Goal: Transaction & Acquisition: Book appointment/travel/reservation

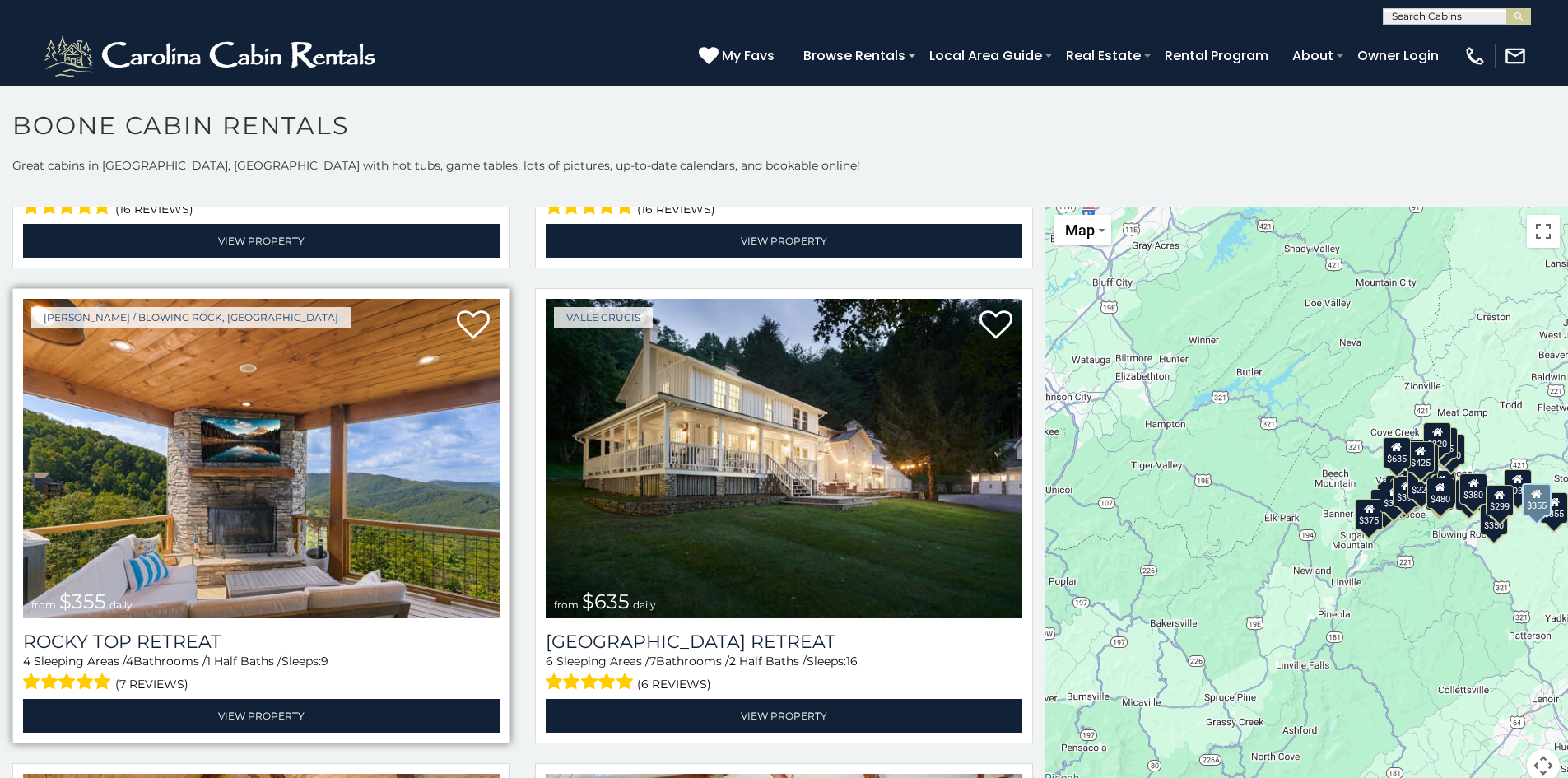
scroll to position [988, 0]
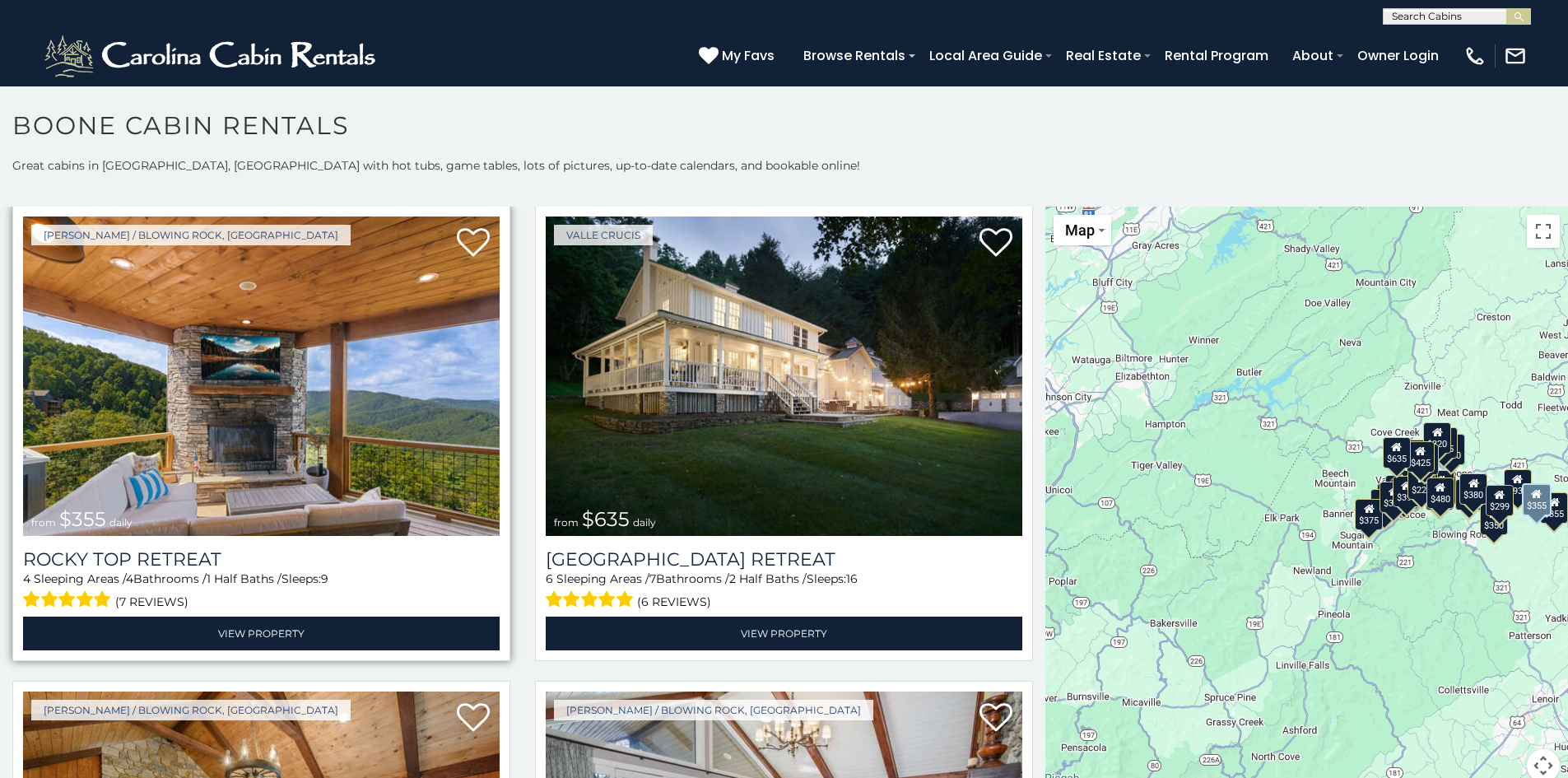
click at [283, 418] on img at bounding box center [261, 376] width 477 height 319
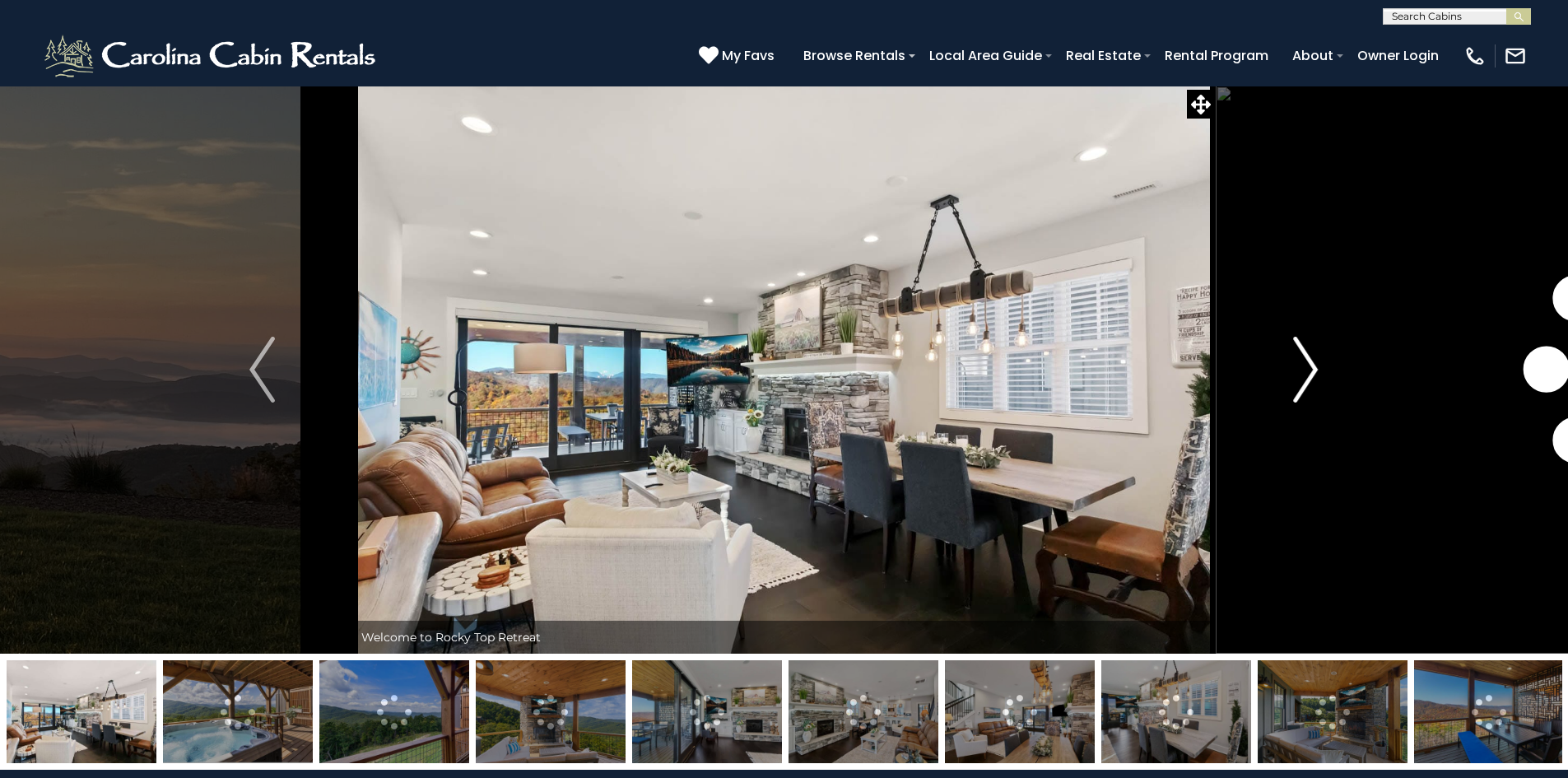
click at [1303, 384] on img "Next" at bounding box center [1306, 369] width 25 height 66
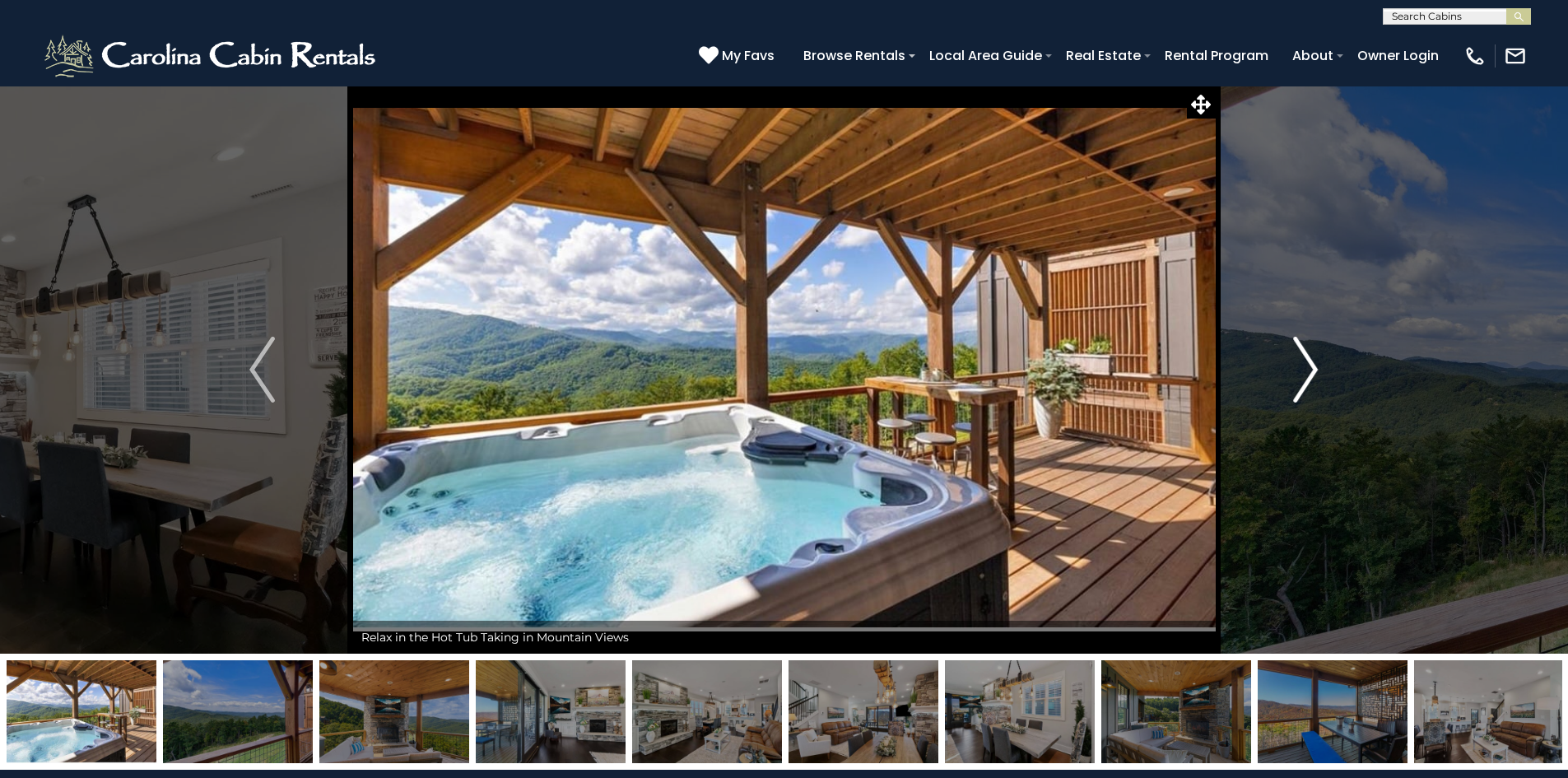
click at [1303, 384] on img "Next" at bounding box center [1306, 369] width 25 height 66
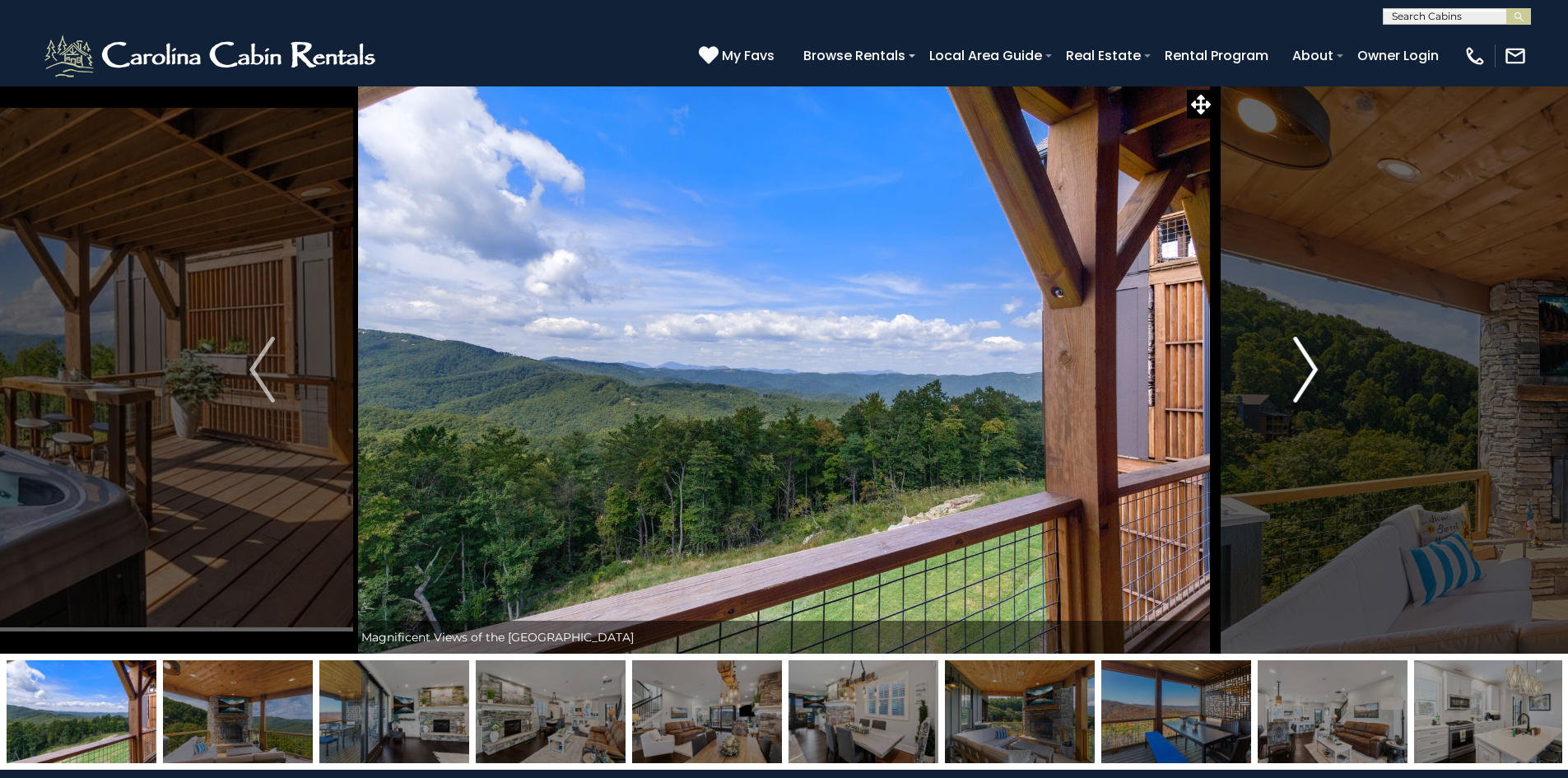
click at [1303, 384] on img "Next" at bounding box center [1306, 369] width 25 height 66
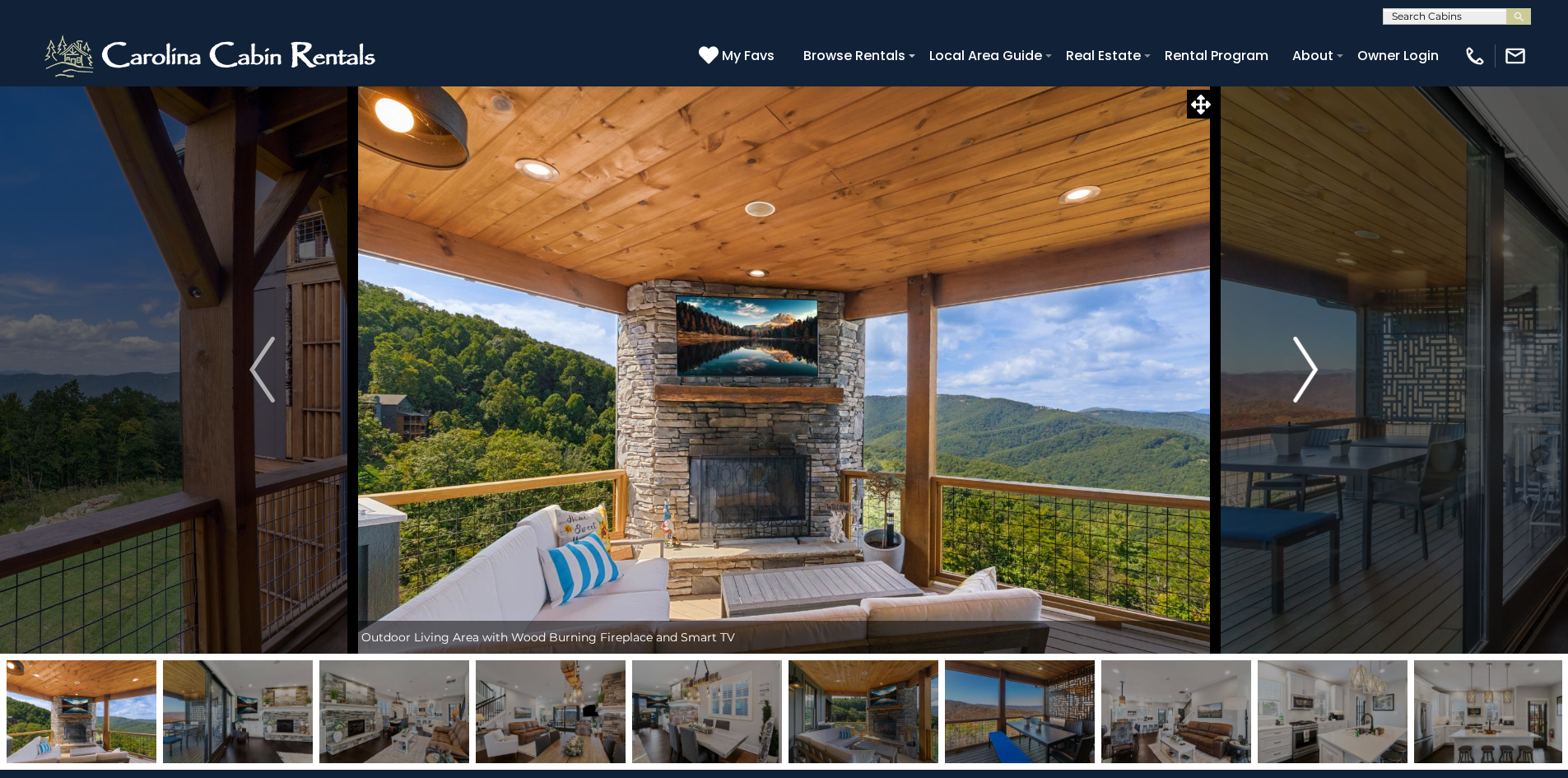
click at [1303, 384] on img "Next" at bounding box center [1306, 369] width 25 height 66
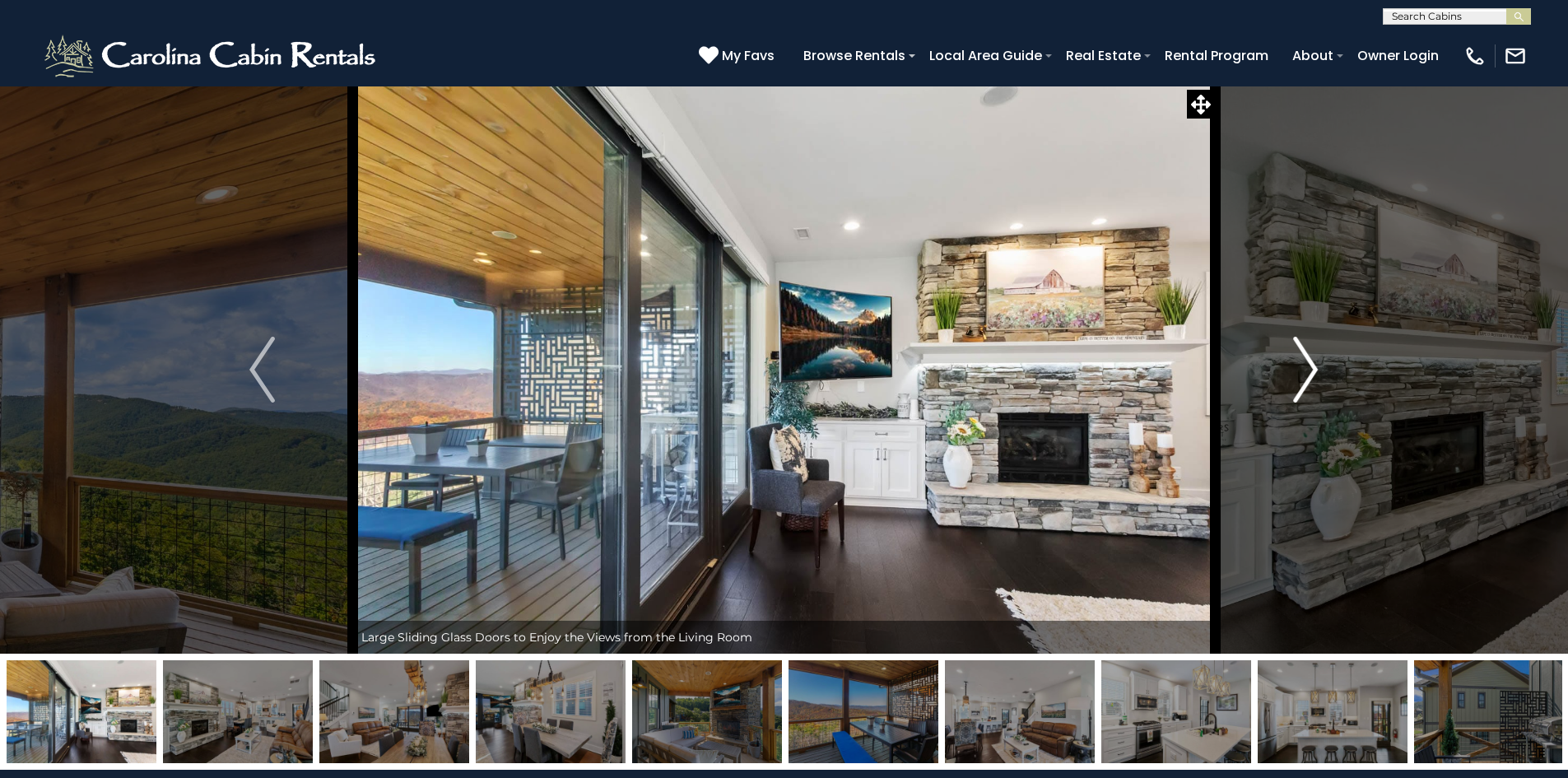
click at [1303, 384] on img "Next" at bounding box center [1306, 369] width 25 height 66
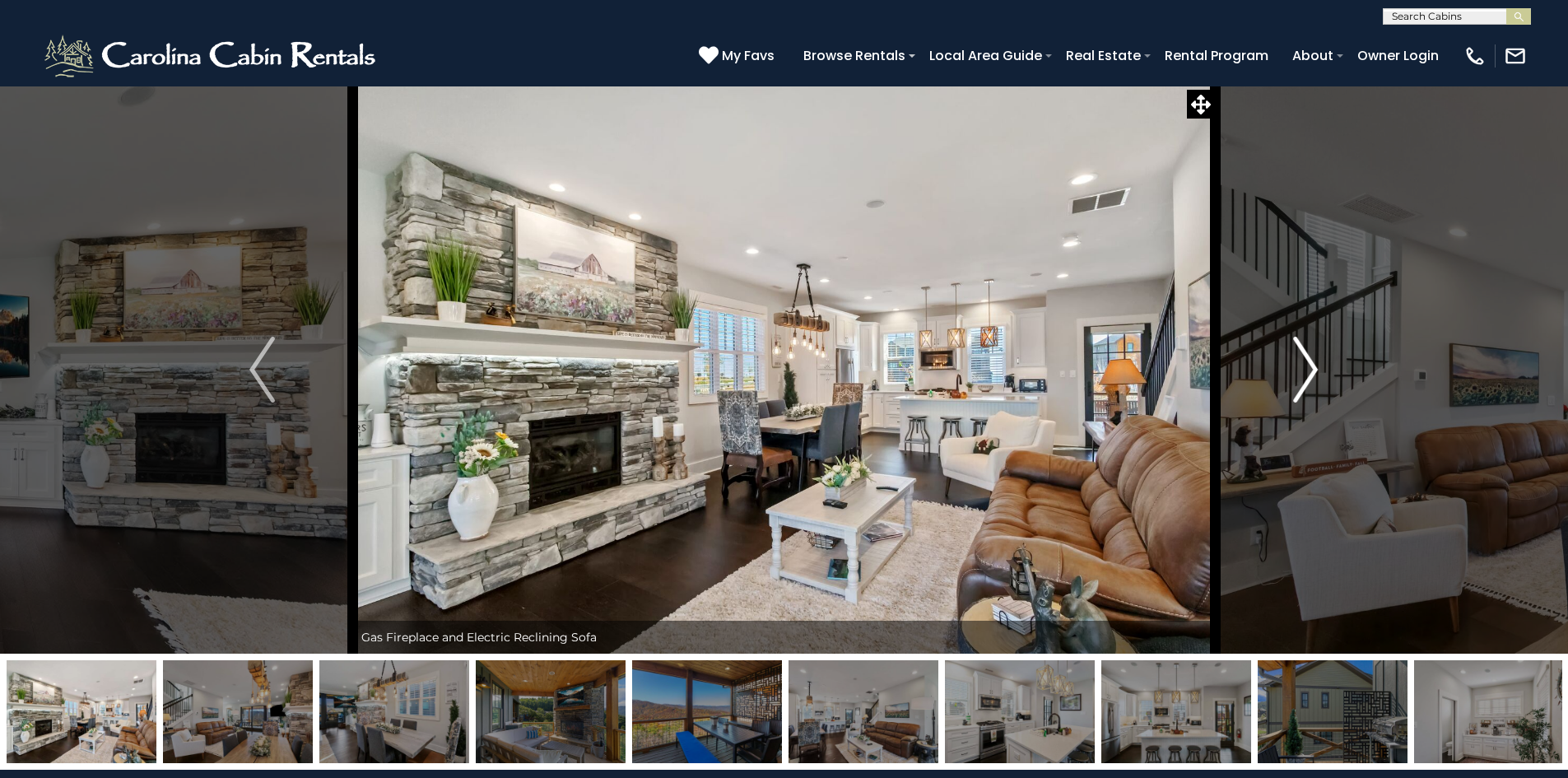
click at [1303, 384] on img "Next" at bounding box center [1306, 369] width 25 height 66
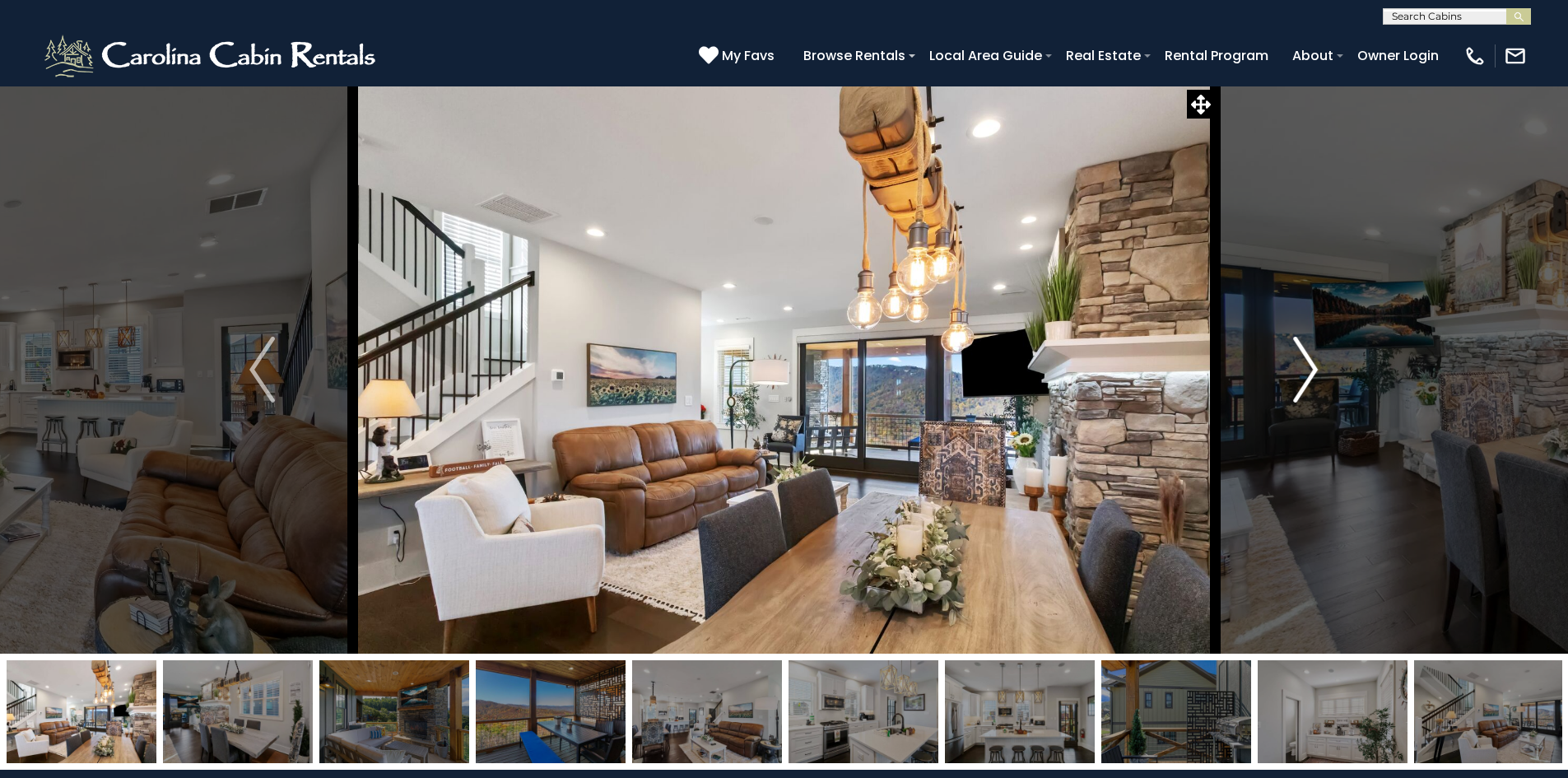
click at [1303, 384] on img "Next" at bounding box center [1306, 369] width 25 height 66
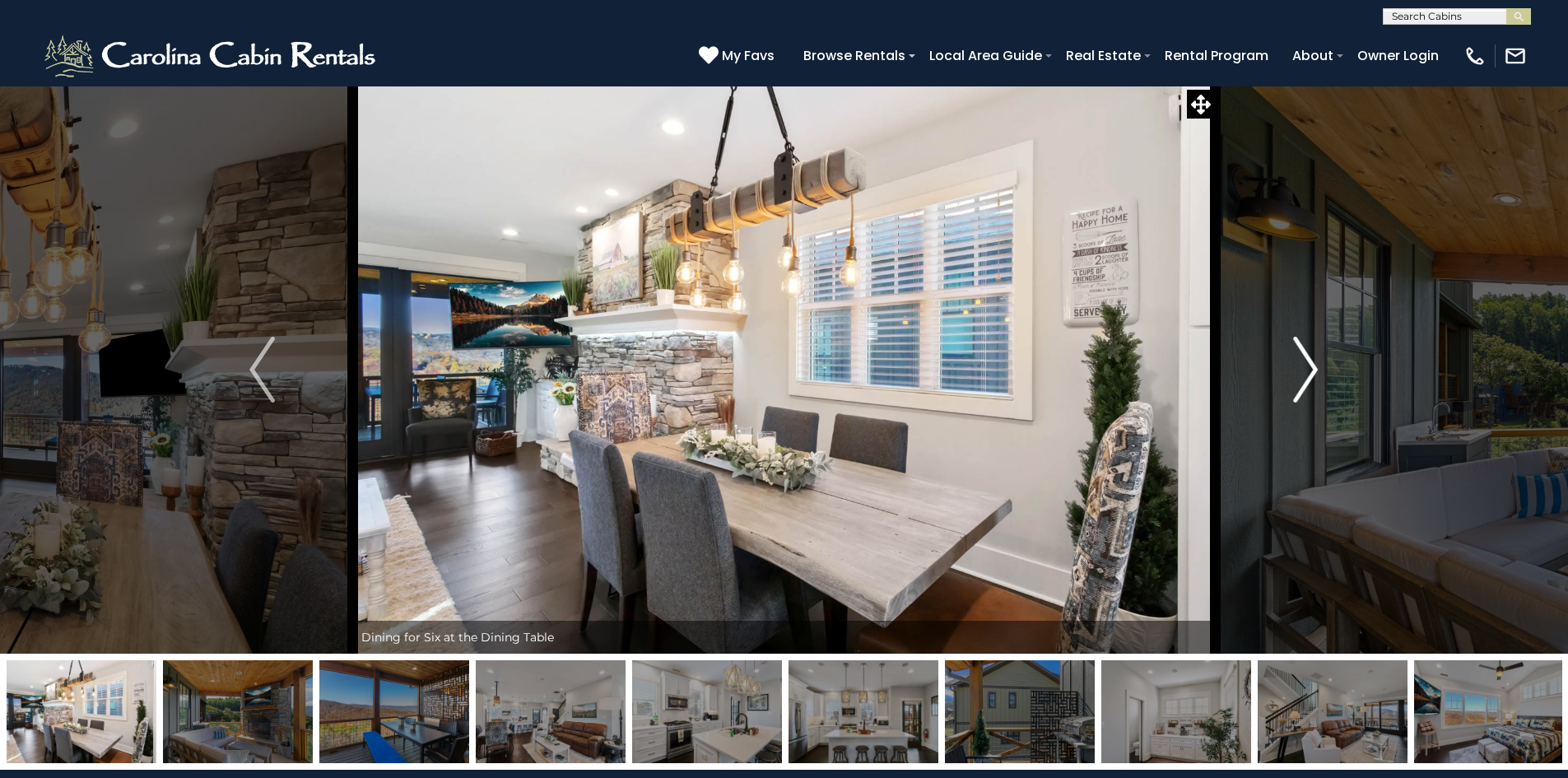
click at [1303, 384] on img "Next" at bounding box center [1306, 369] width 25 height 66
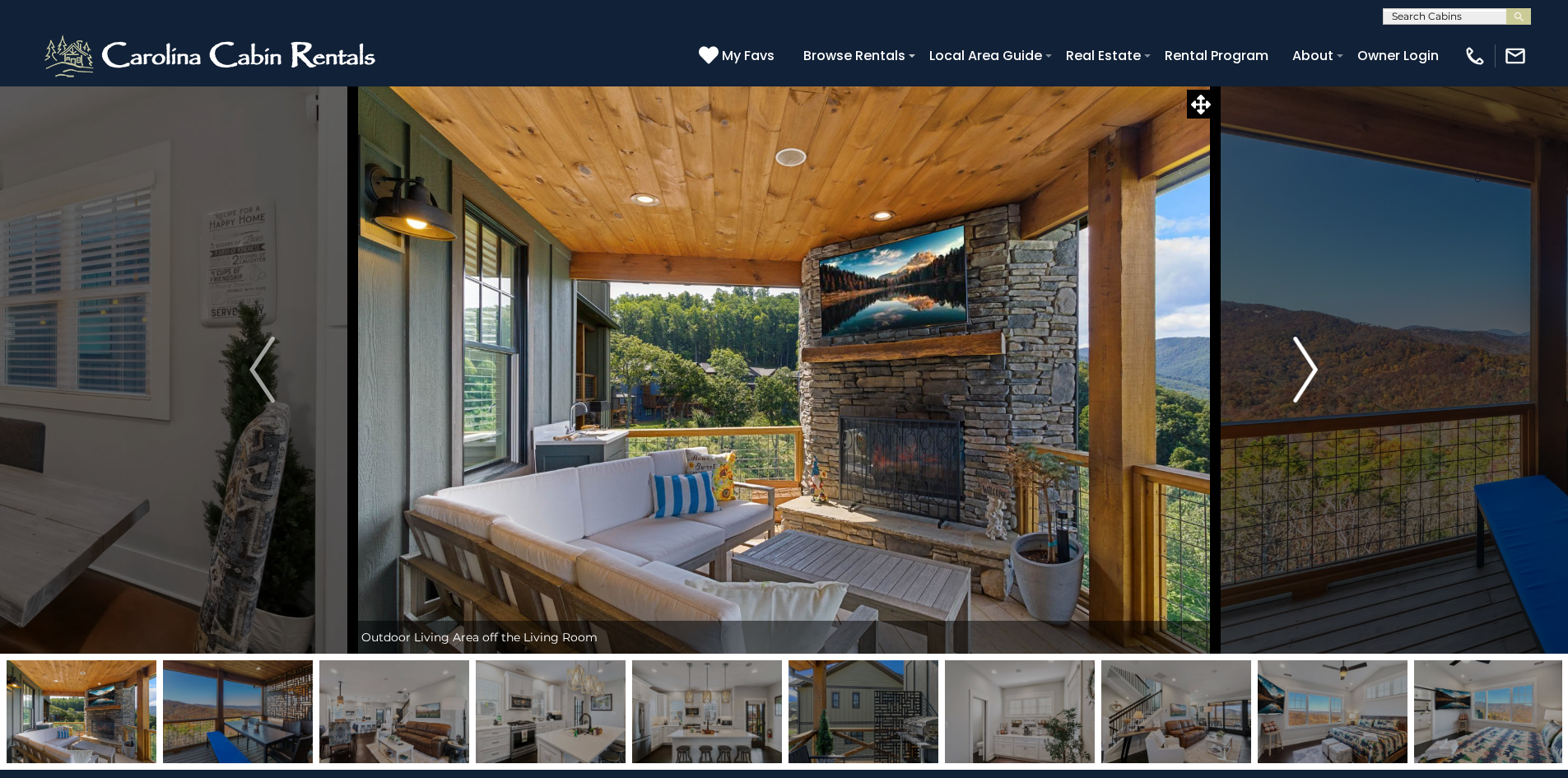
click at [1303, 384] on img "Next" at bounding box center [1306, 369] width 25 height 66
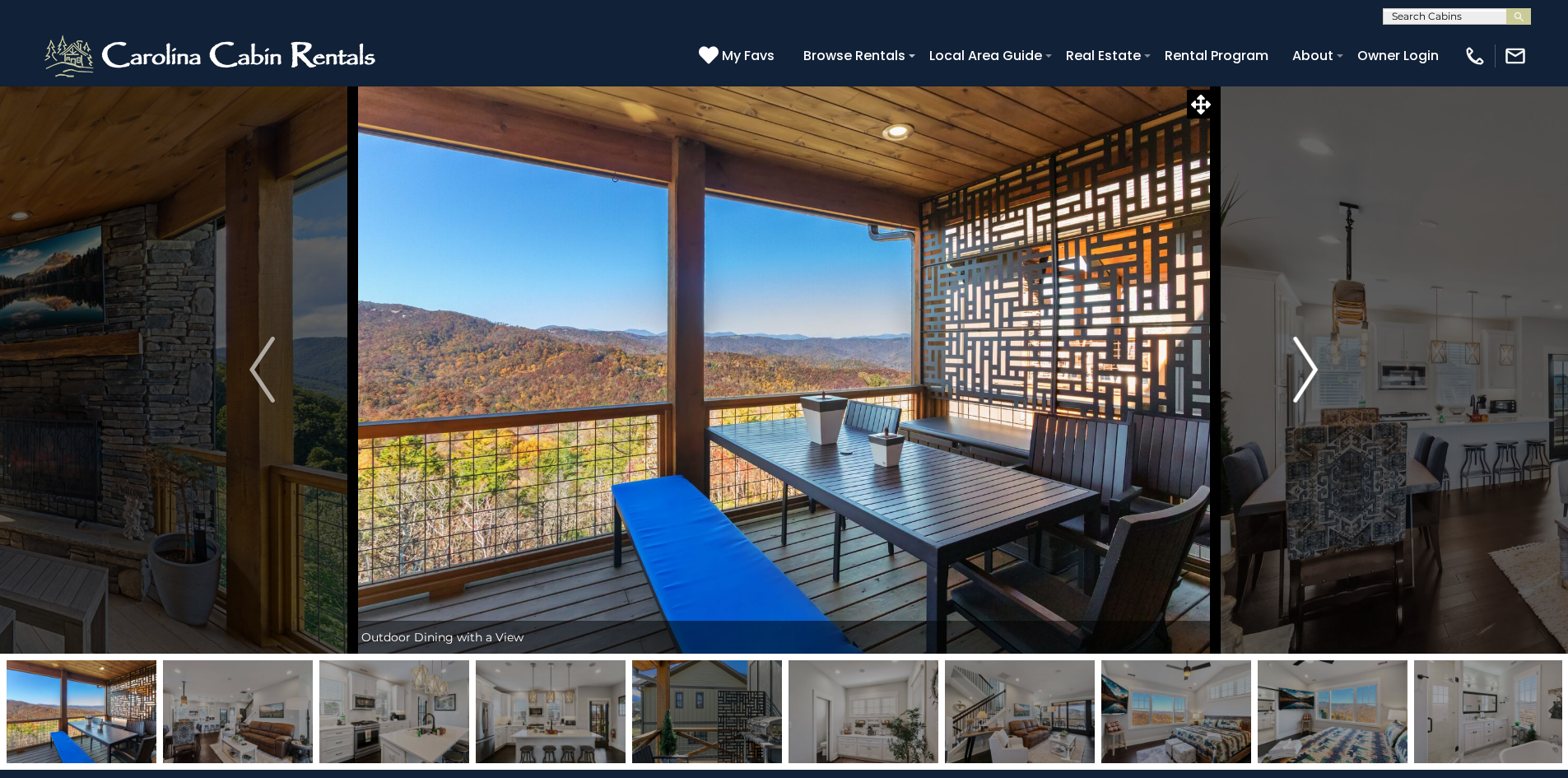
click at [1303, 384] on img "Next" at bounding box center [1306, 369] width 25 height 66
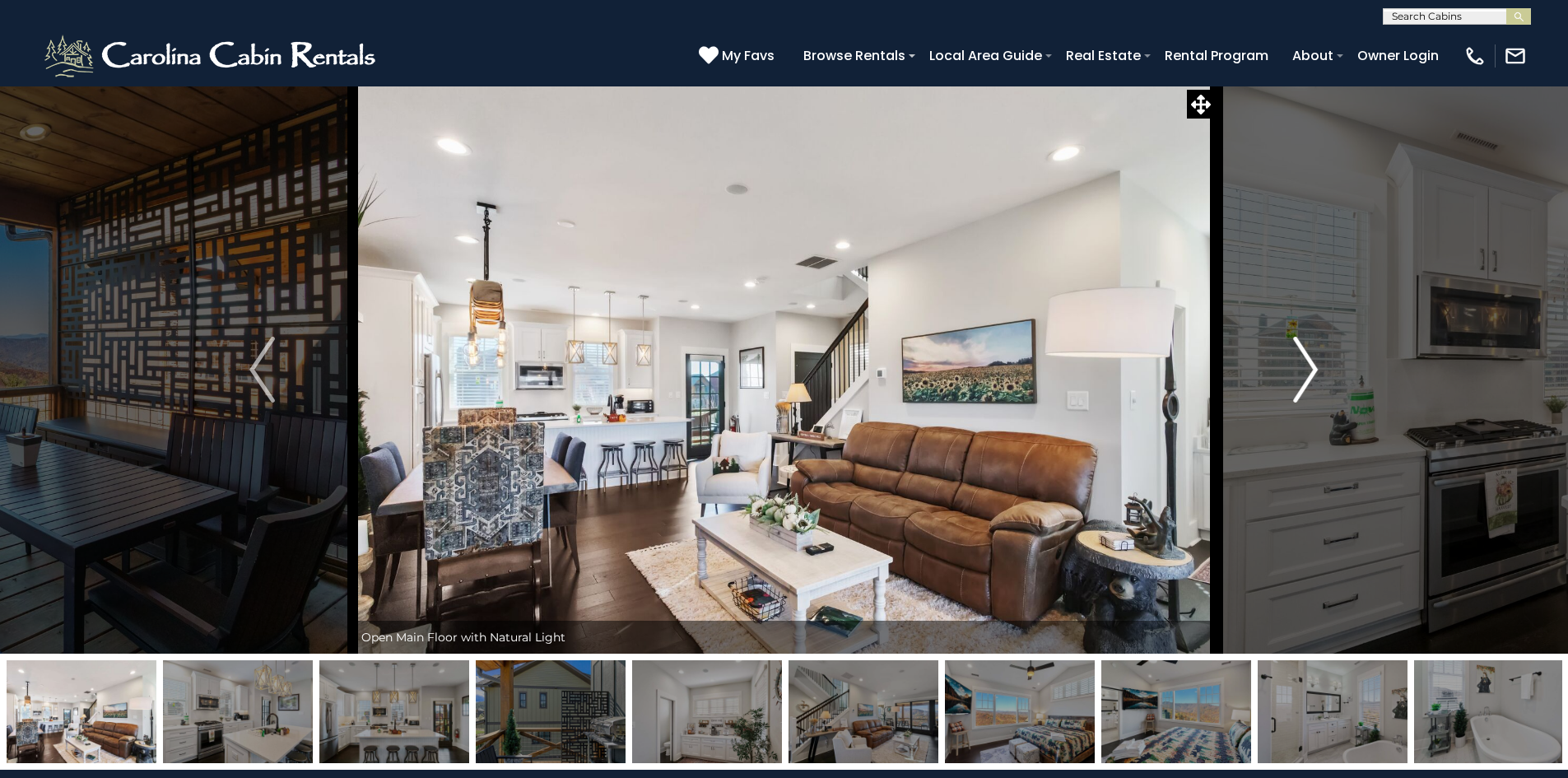
click at [1303, 384] on img "Next" at bounding box center [1306, 369] width 25 height 66
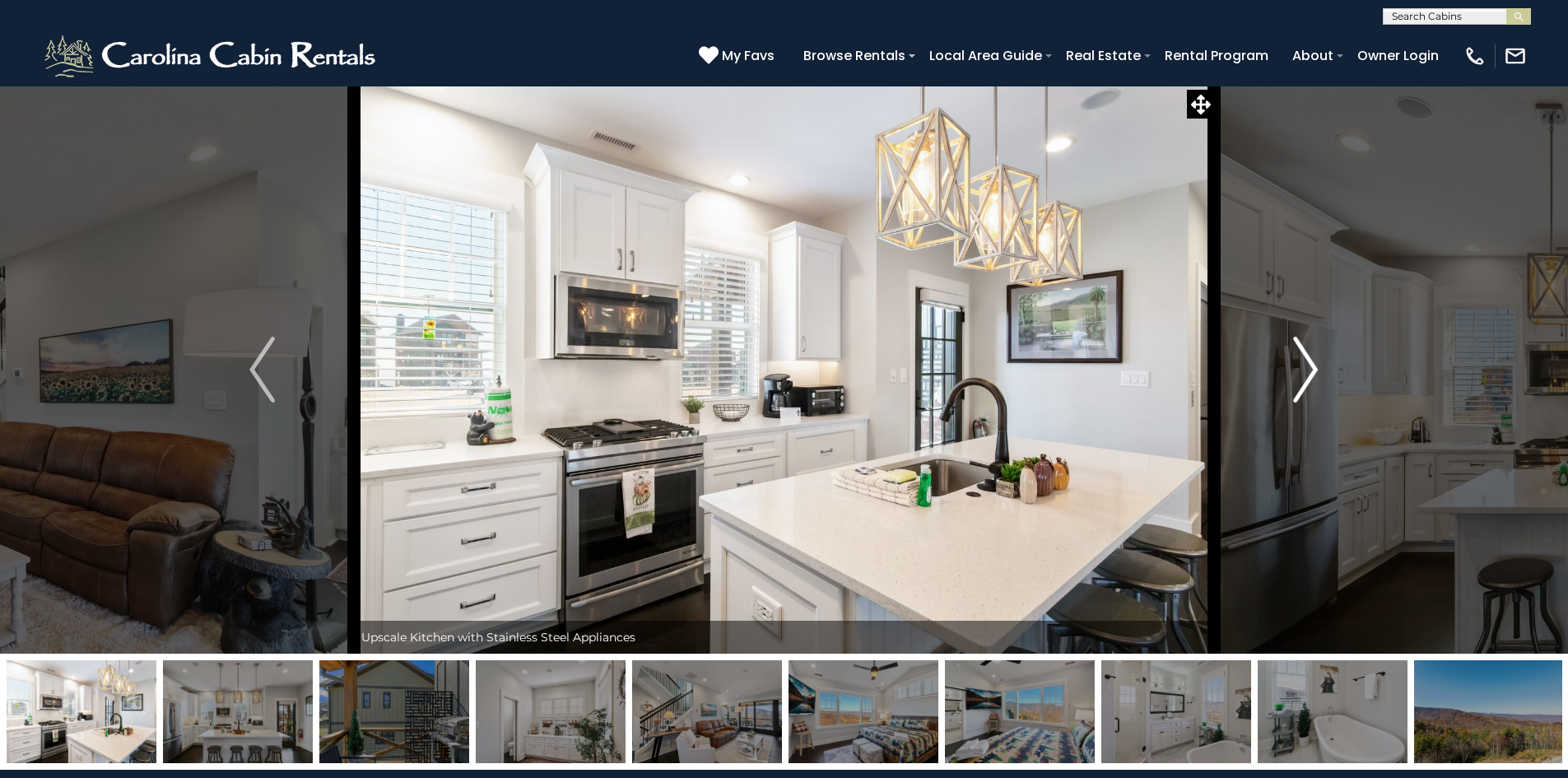
click at [1303, 384] on img "Next" at bounding box center [1306, 369] width 25 height 66
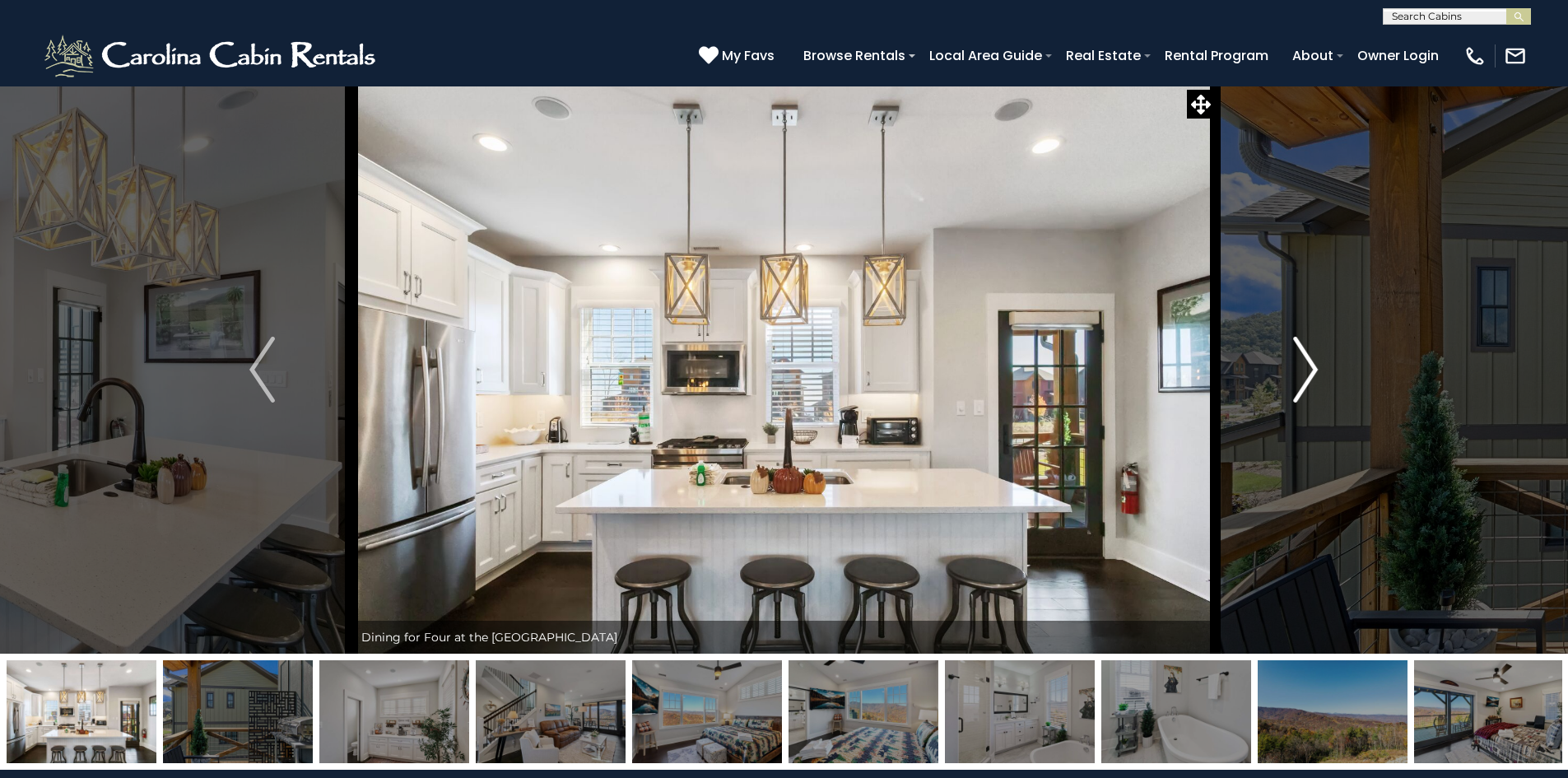
click at [1303, 384] on img "Next" at bounding box center [1306, 369] width 25 height 66
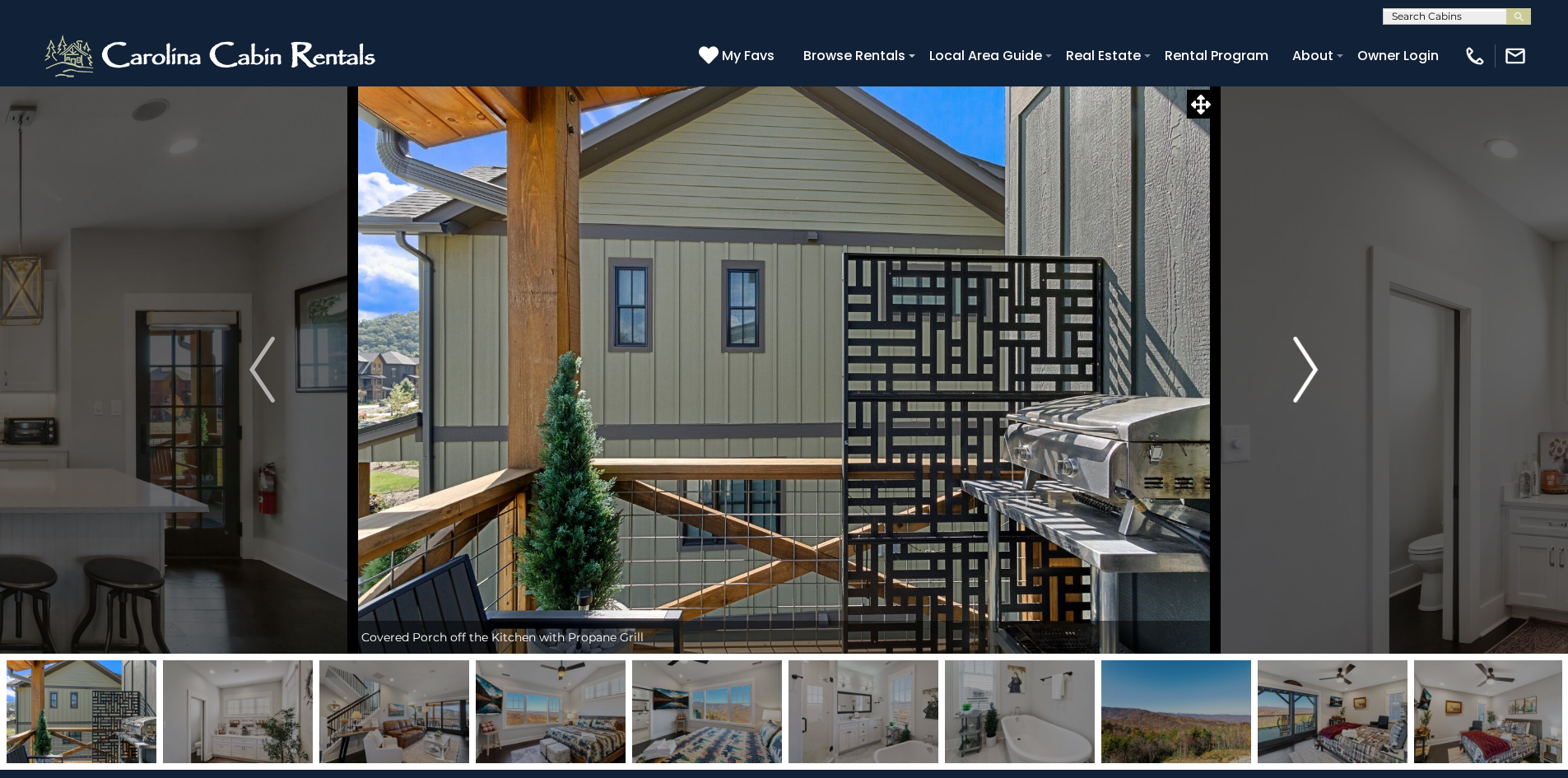
click at [1303, 384] on img "Next" at bounding box center [1306, 369] width 25 height 66
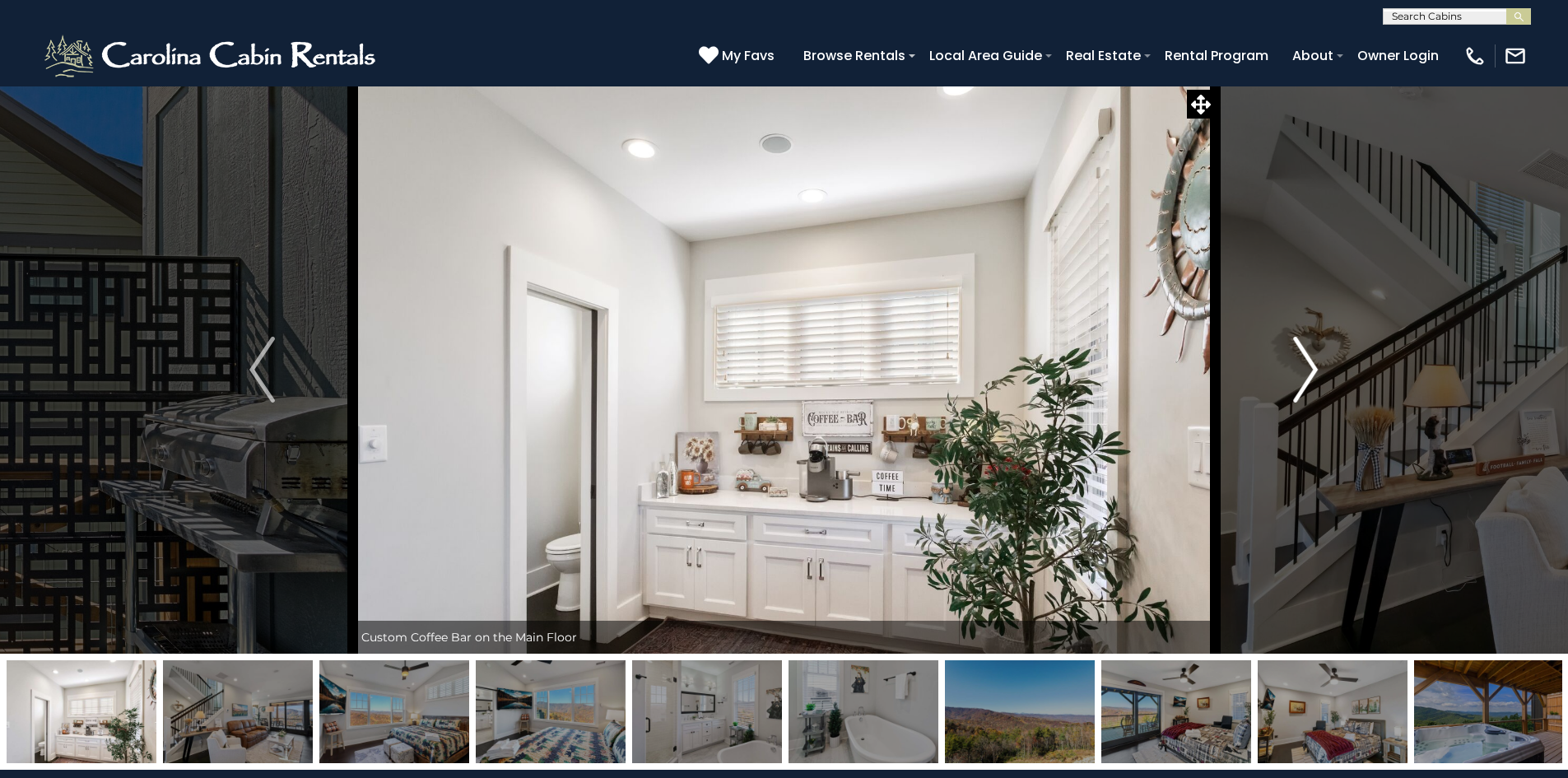
click at [1303, 384] on img "Next" at bounding box center [1306, 369] width 25 height 66
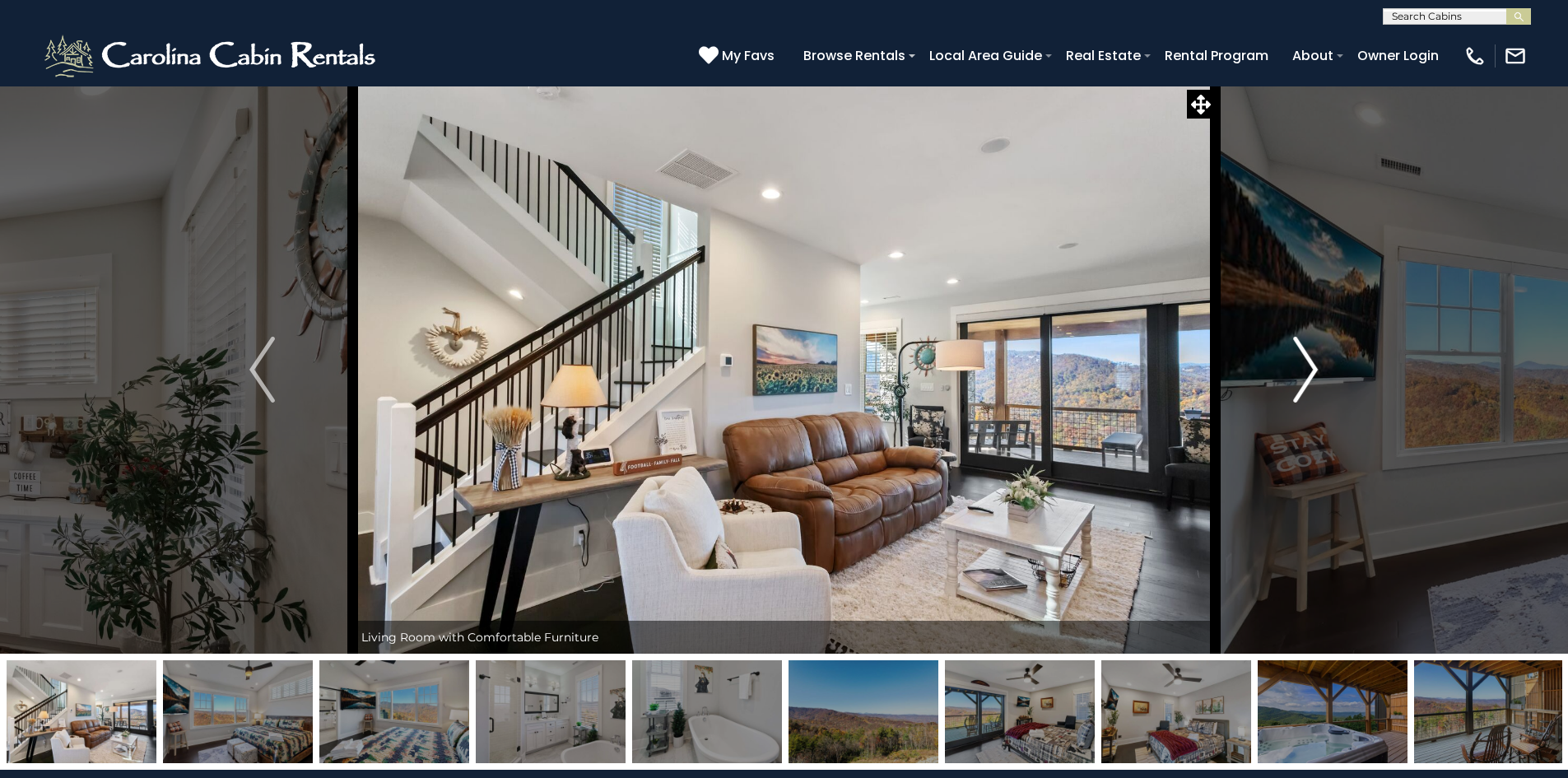
click at [1303, 384] on img "Next" at bounding box center [1306, 369] width 25 height 66
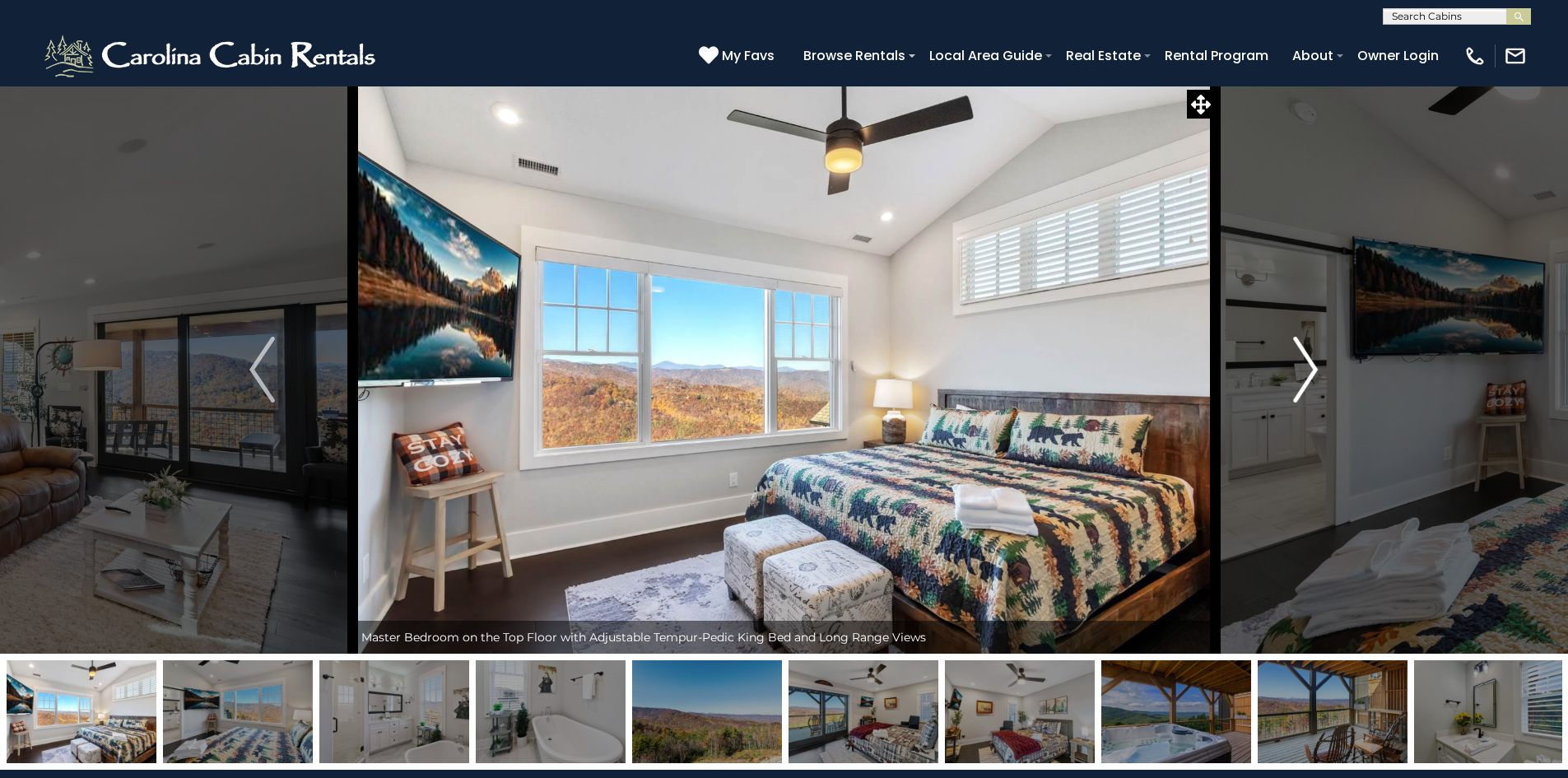
click at [1302, 384] on img "Next" at bounding box center [1306, 369] width 25 height 66
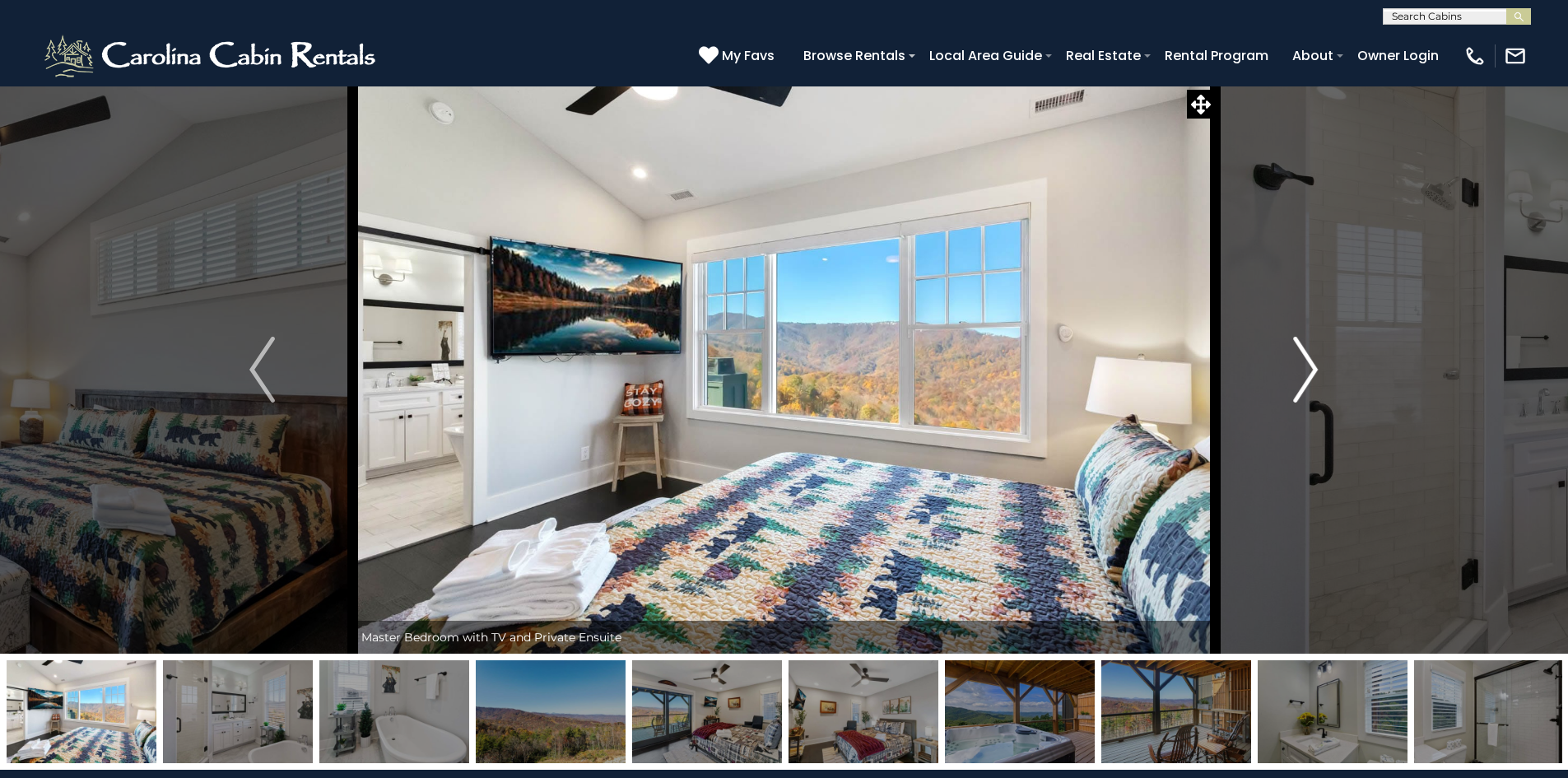
click at [1302, 384] on img "Next" at bounding box center [1306, 369] width 25 height 66
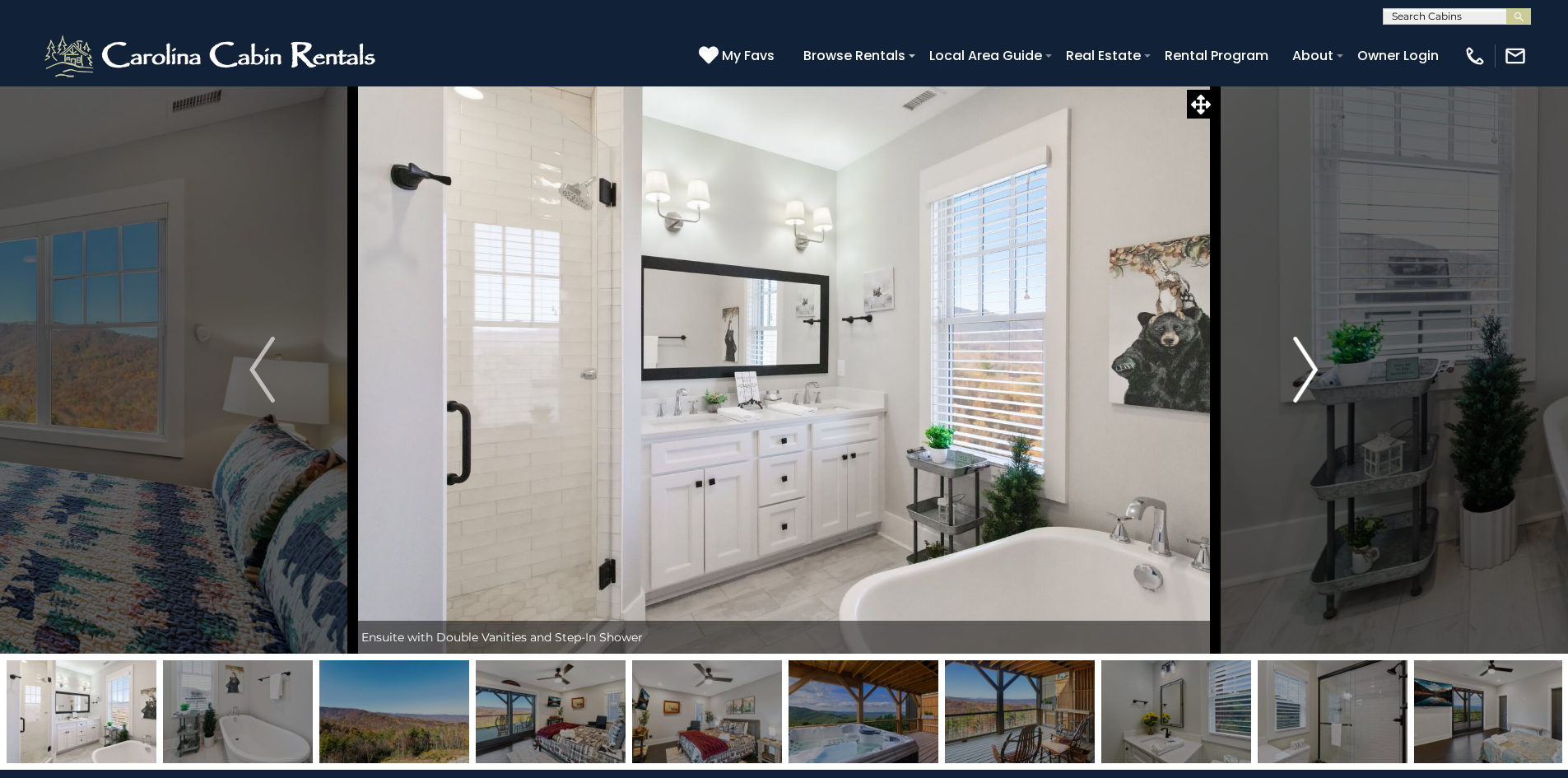
click at [1302, 384] on img "Next" at bounding box center [1306, 369] width 25 height 66
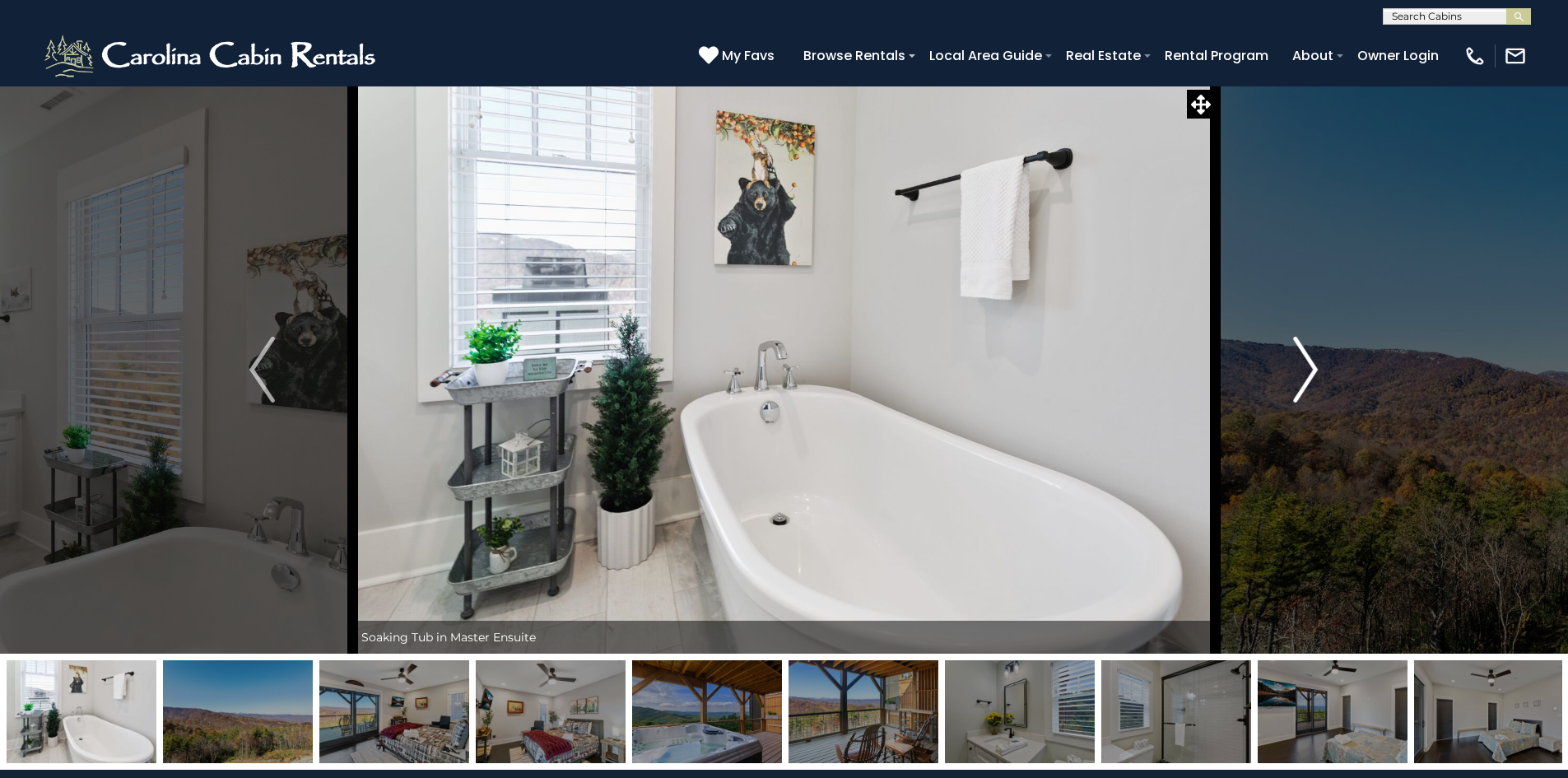
click at [1302, 384] on img "Next" at bounding box center [1306, 369] width 25 height 66
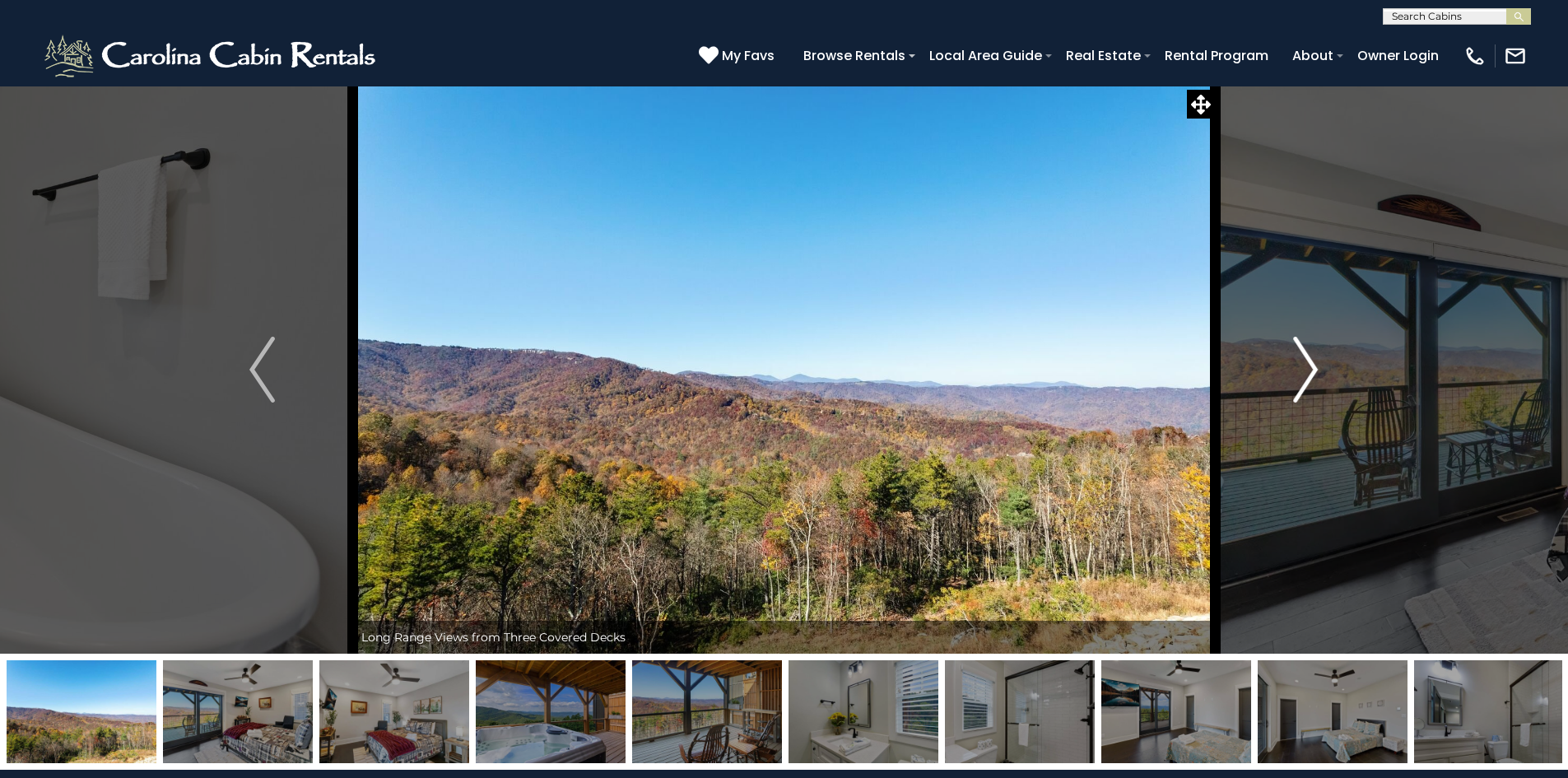
click at [1302, 384] on img "Next" at bounding box center [1306, 369] width 25 height 66
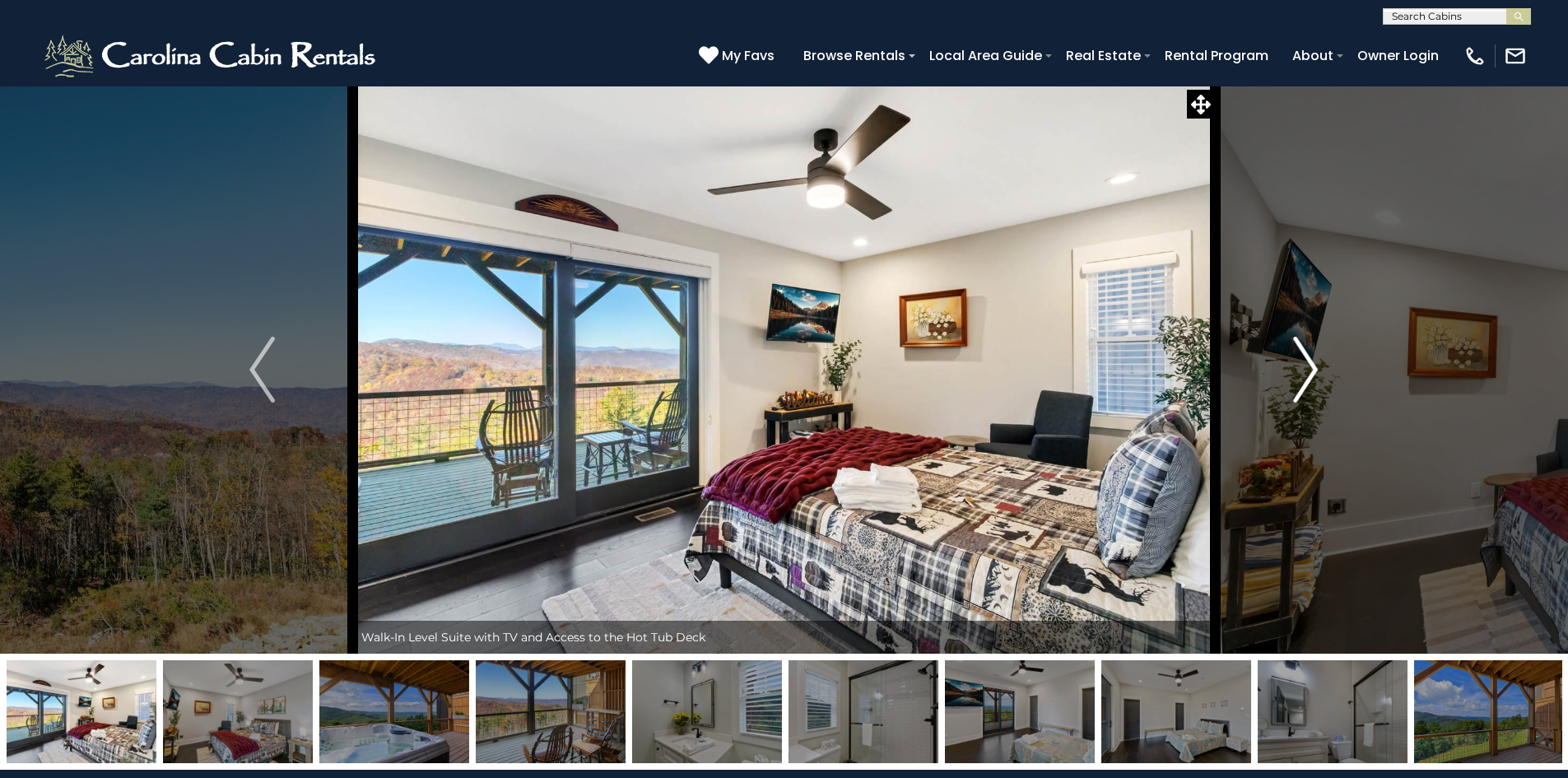
click at [1302, 384] on img "Next" at bounding box center [1306, 369] width 25 height 66
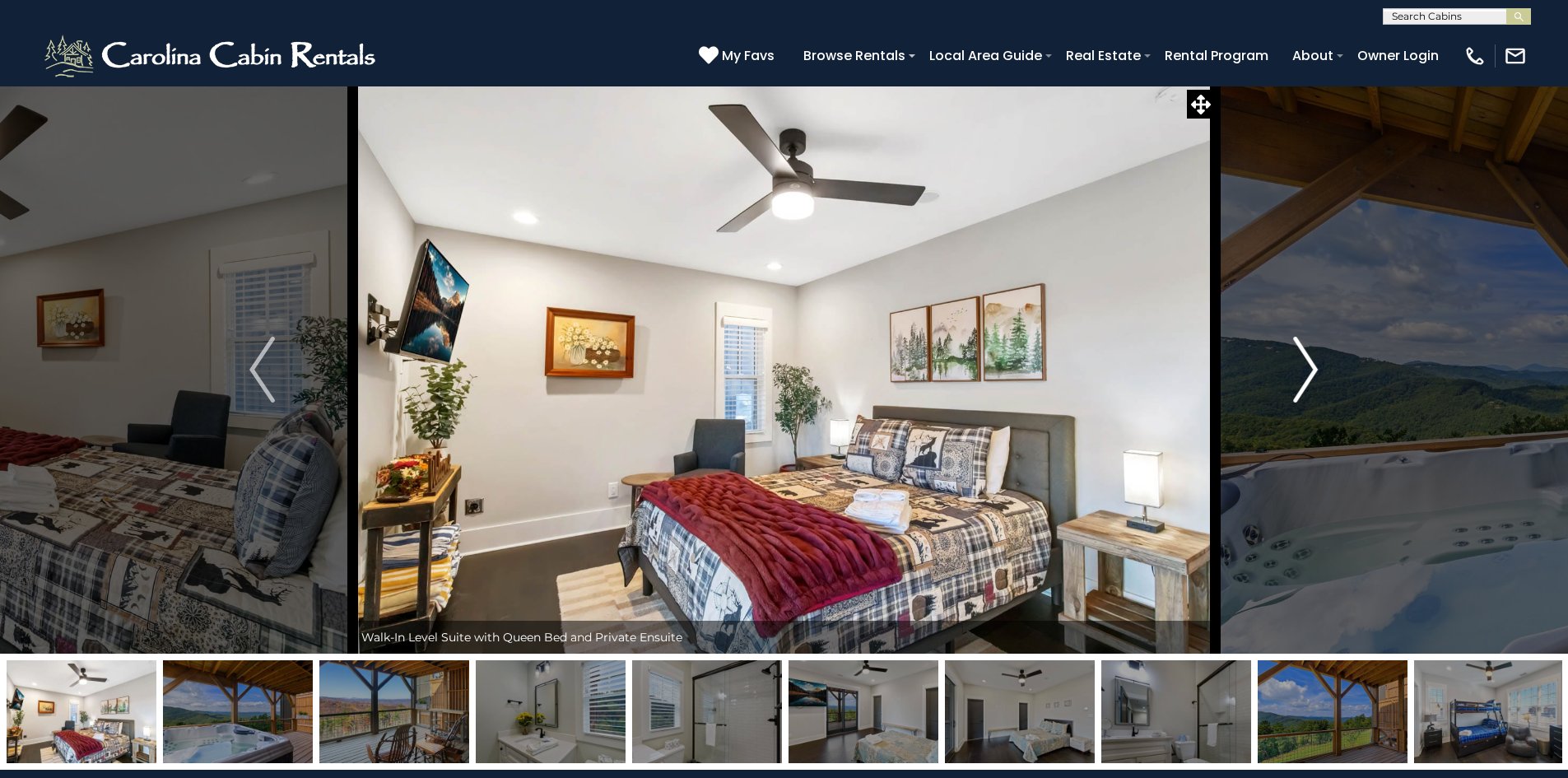
click at [1302, 384] on img "Next" at bounding box center [1306, 369] width 25 height 66
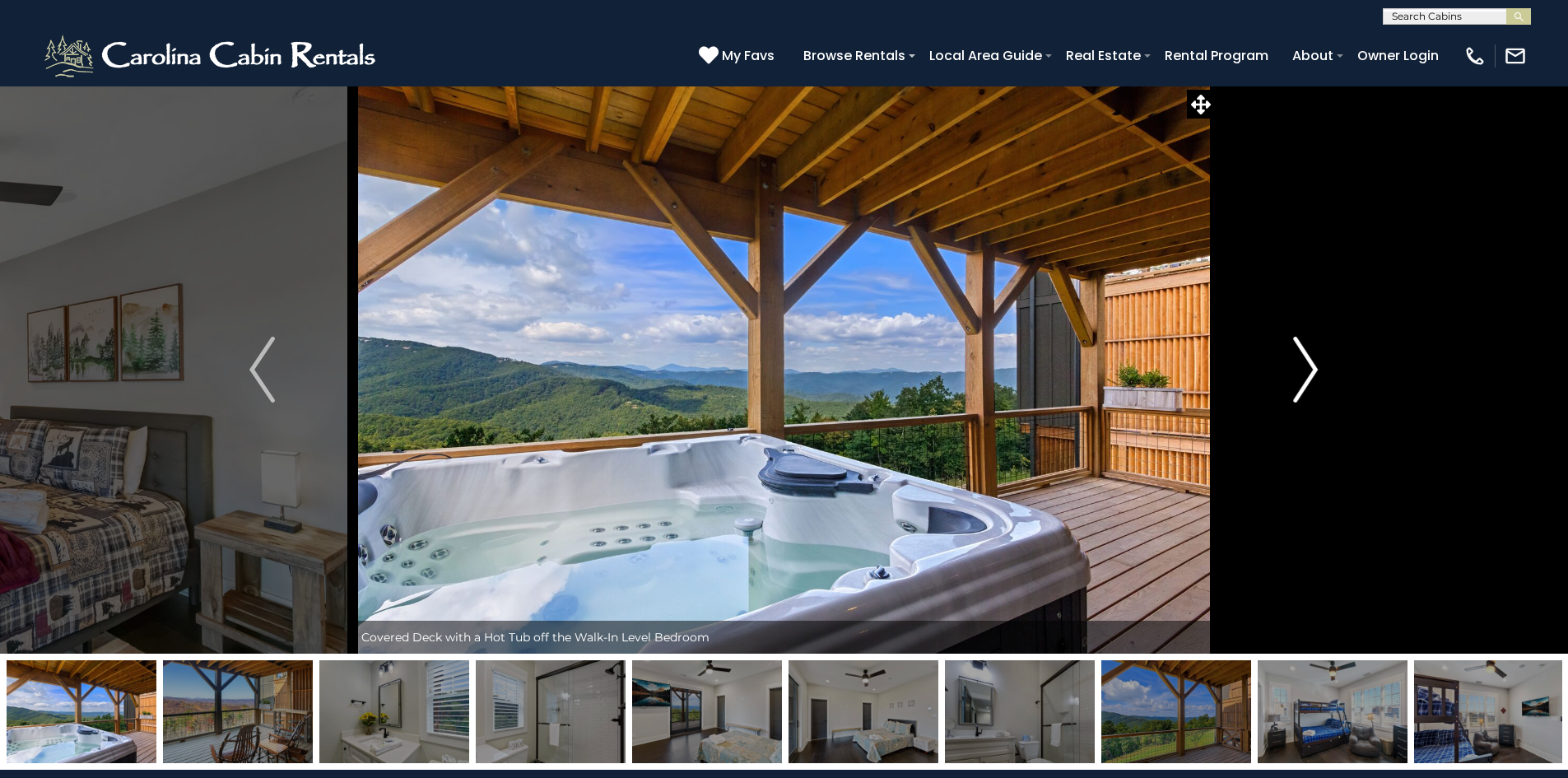
click at [1302, 384] on img "Next" at bounding box center [1306, 369] width 25 height 66
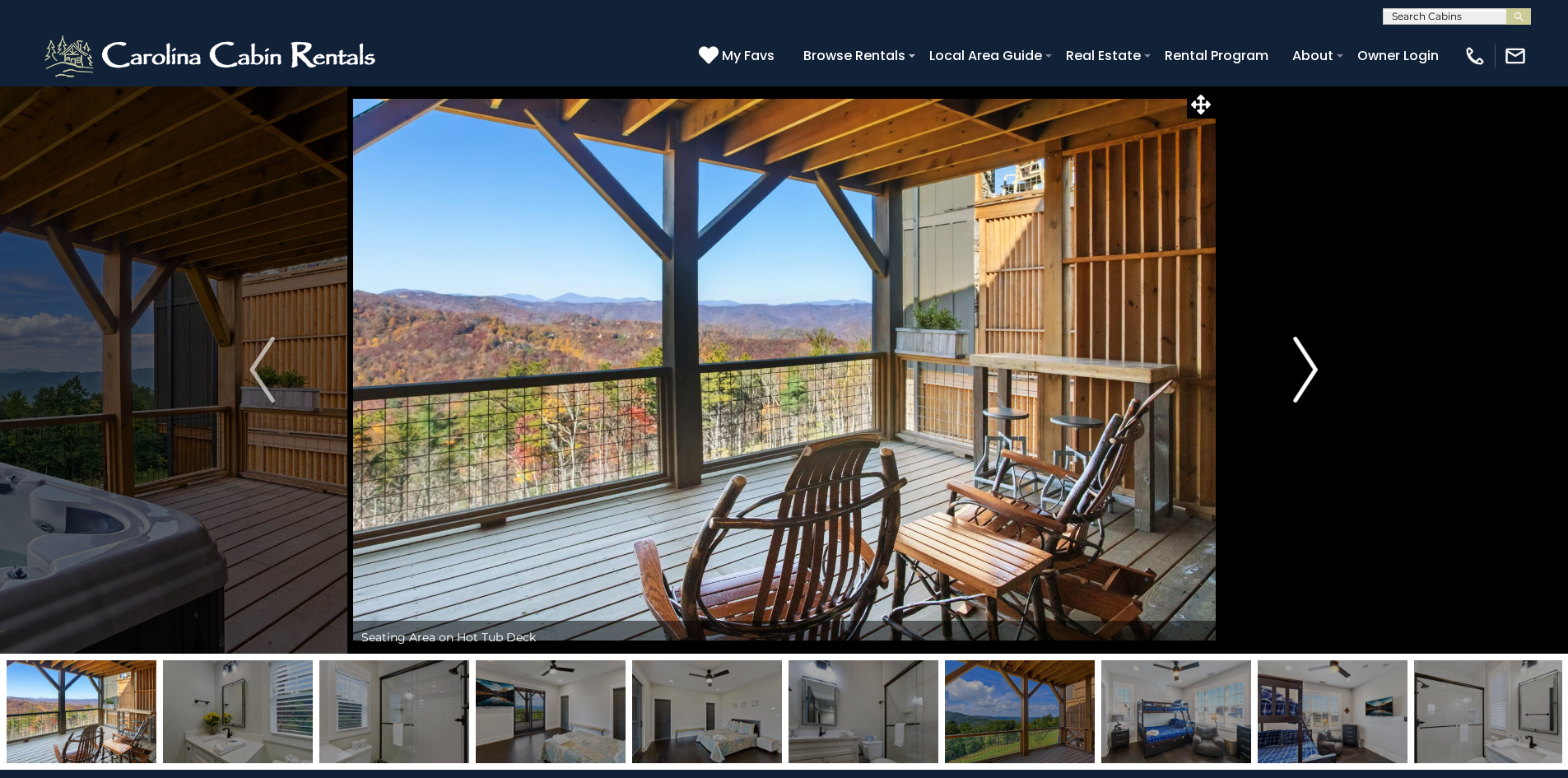
click at [1302, 384] on img "Next" at bounding box center [1306, 369] width 25 height 66
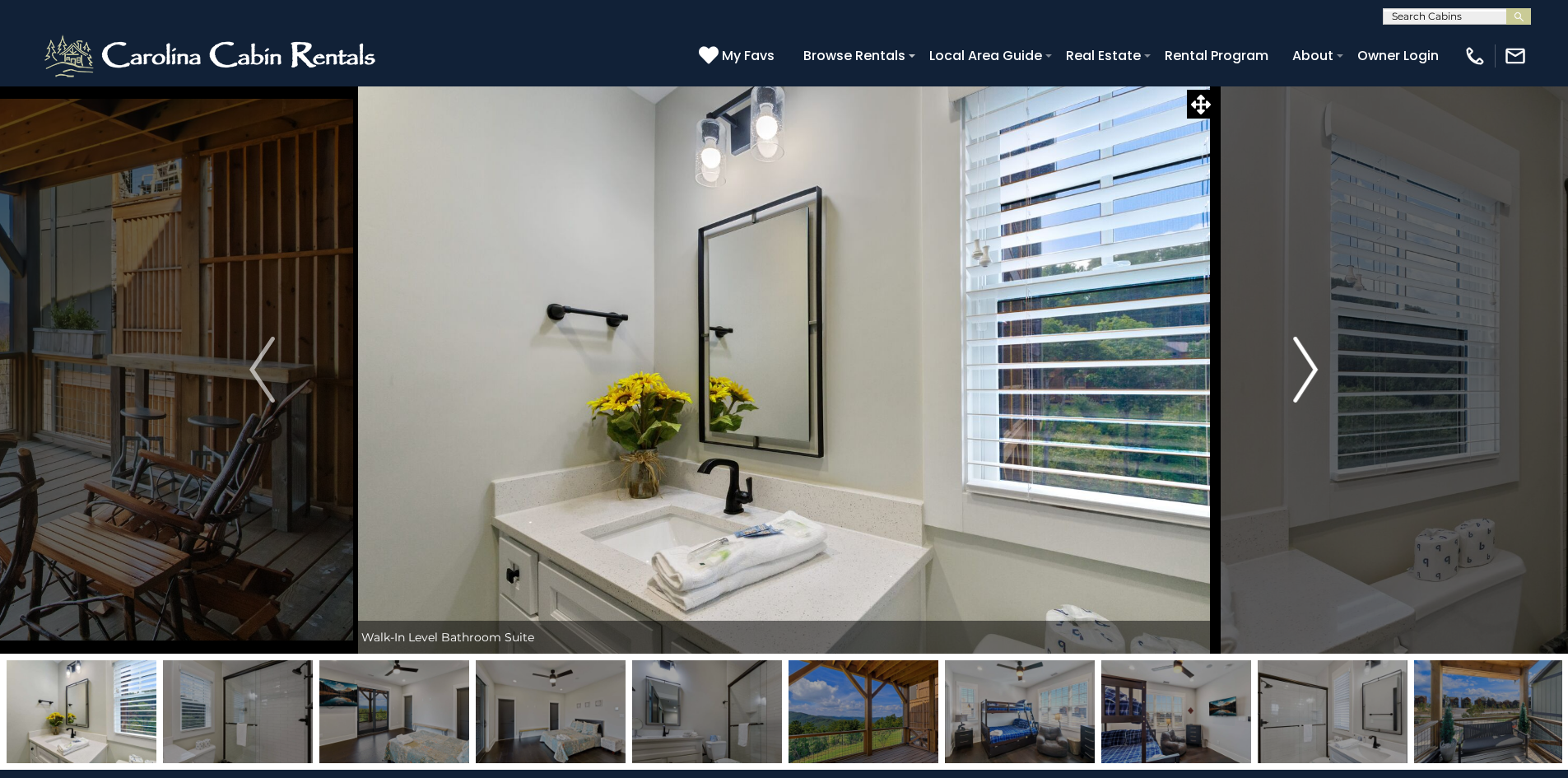
click at [1302, 384] on img "Next" at bounding box center [1306, 369] width 25 height 66
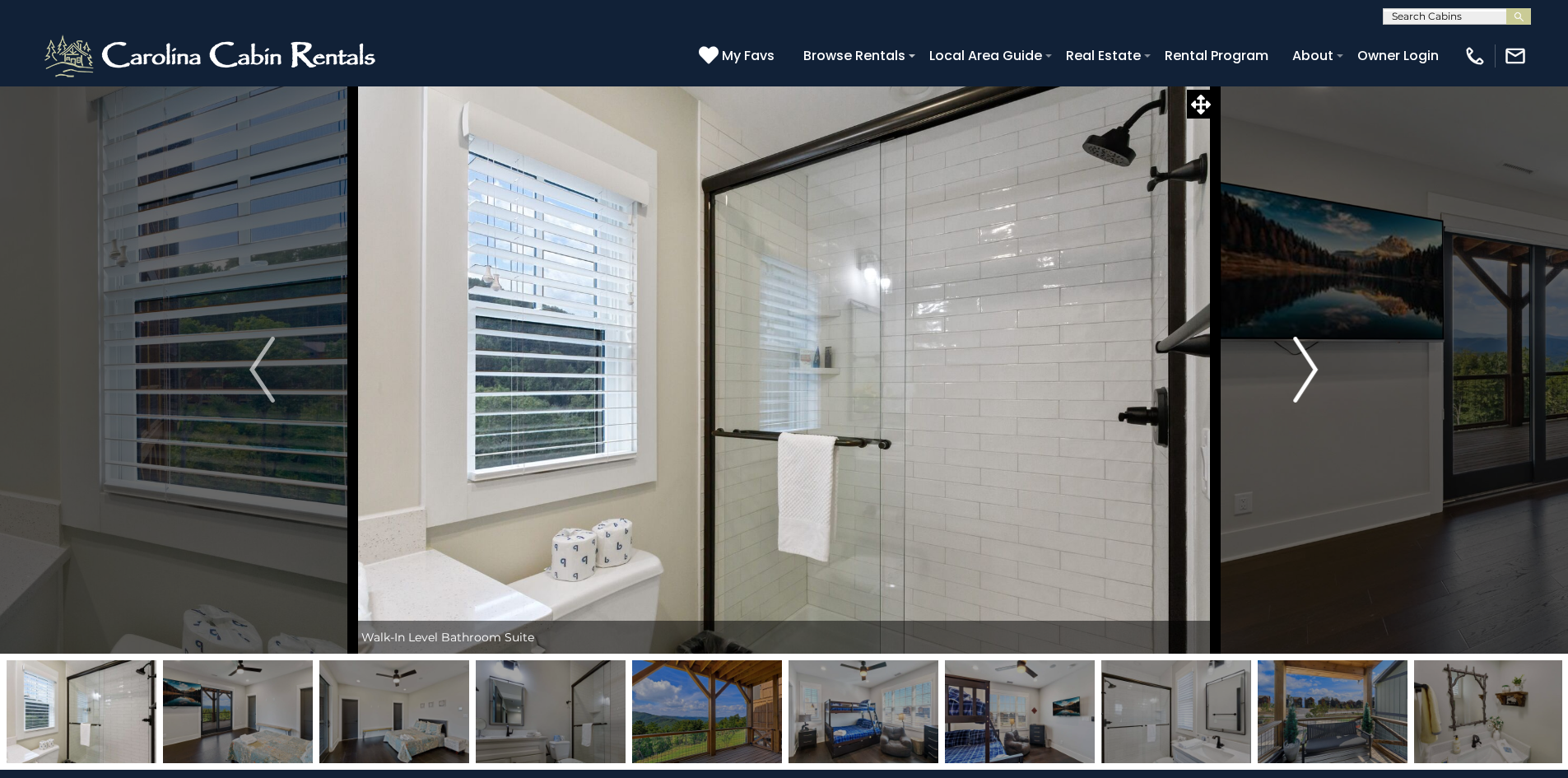
click at [1302, 384] on img "Next" at bounding box center [1306, 369] width 25 height 66
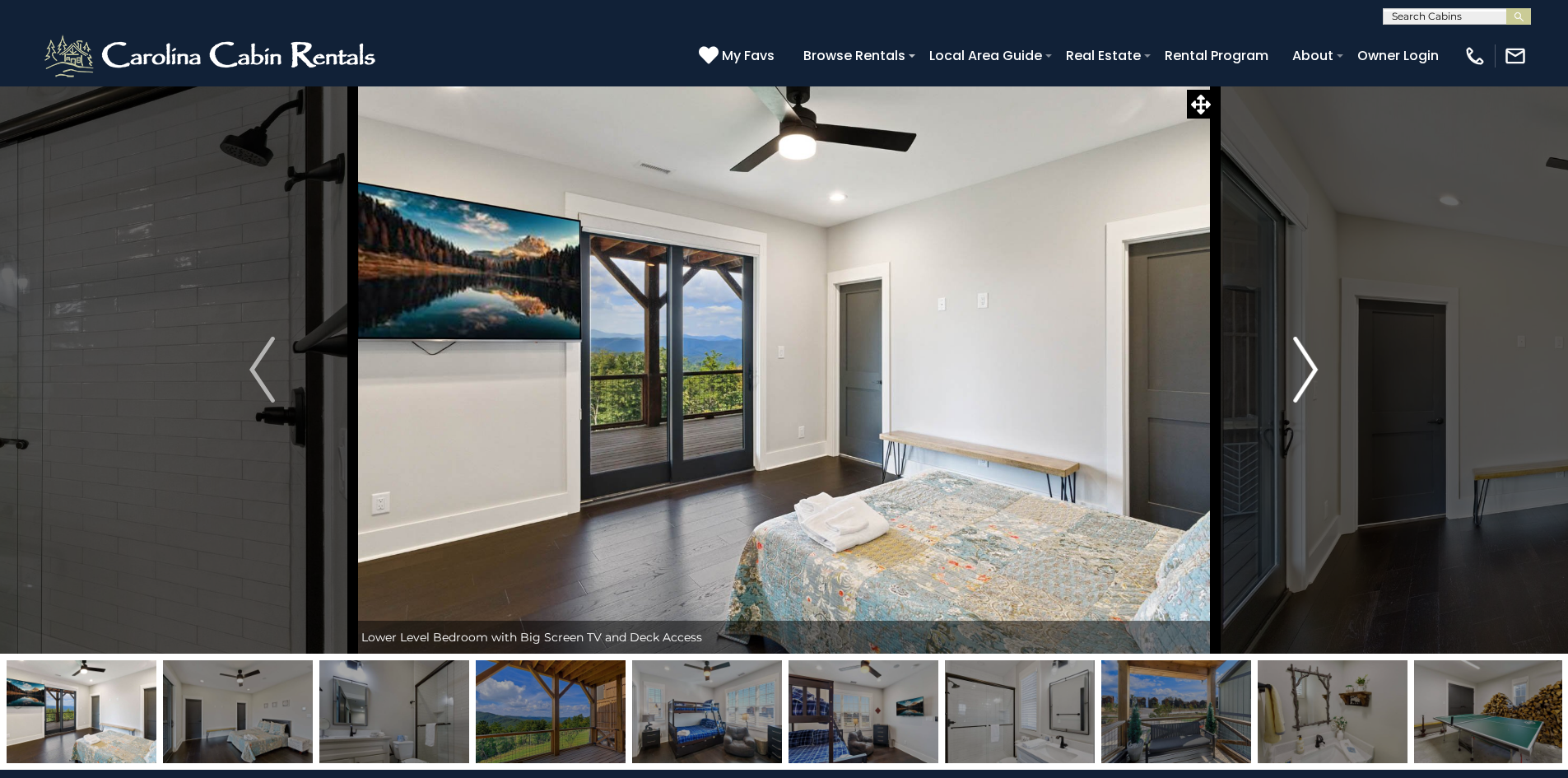
click at [1302, 384] on img "Next" at bounding box center [1306, 369] width 25 height 66
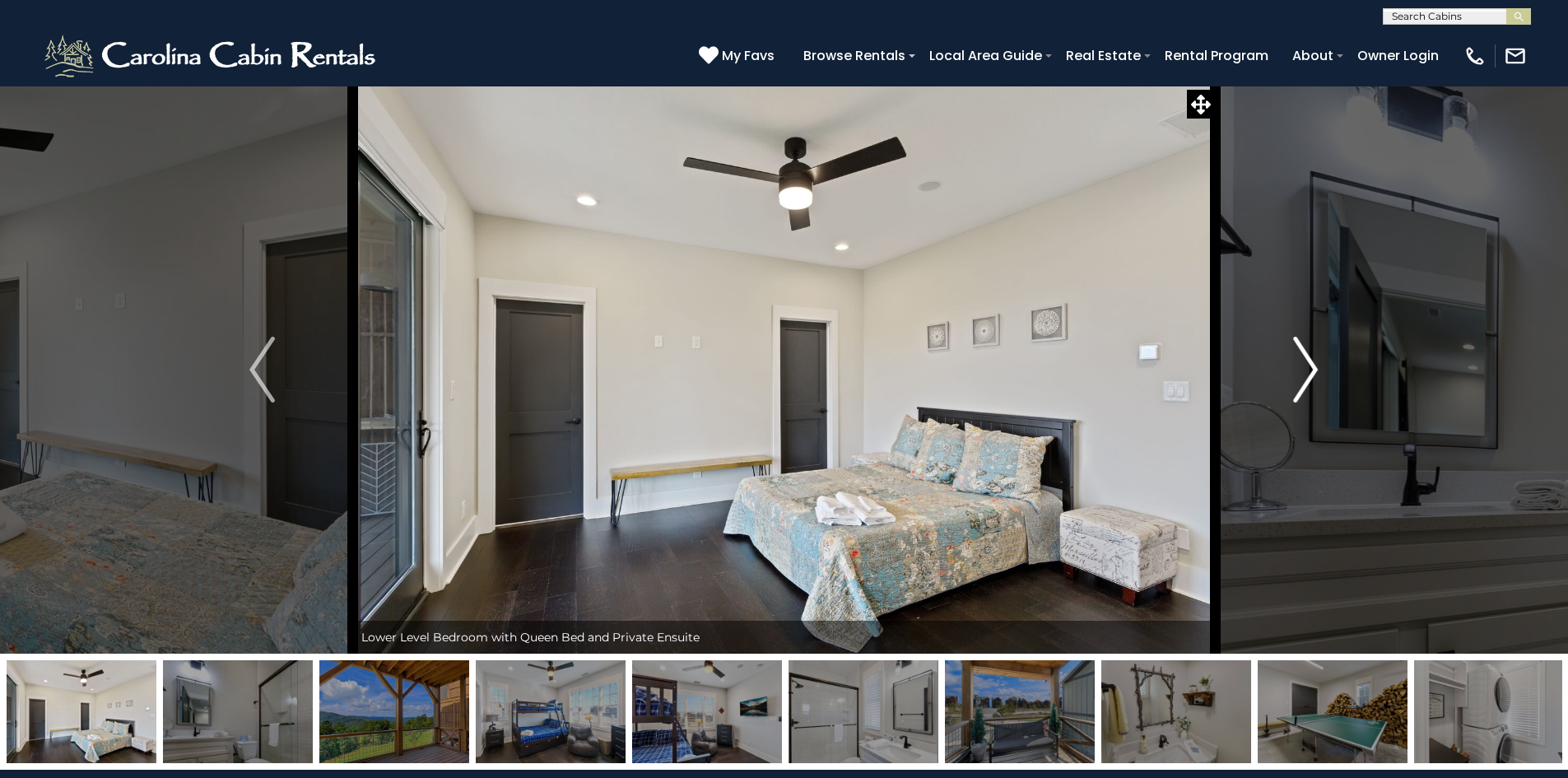
click at [1302, 384] on img "Next" at bounding box center [1306, 369] width 25 height 66
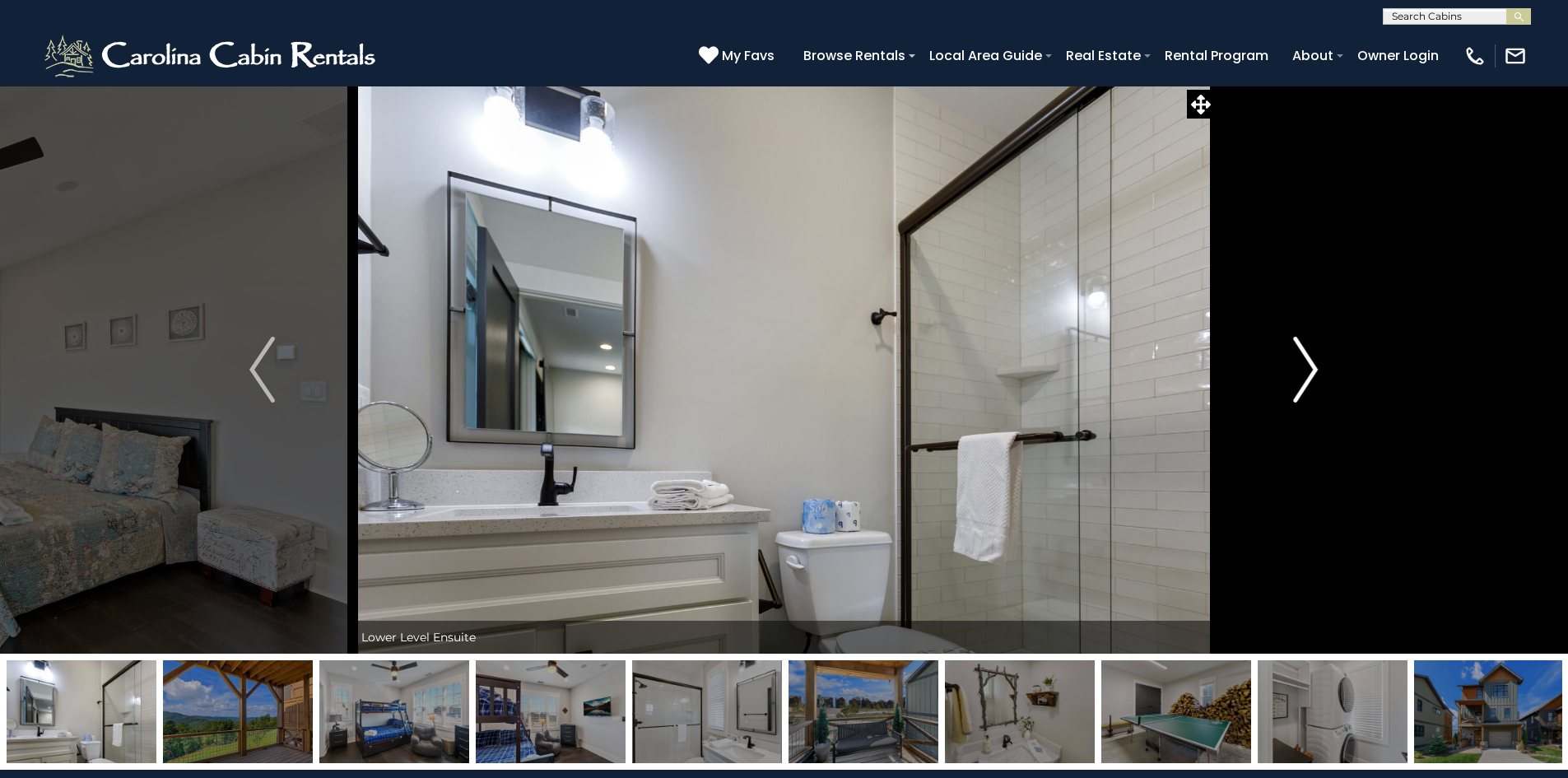
click at [1302, 384] on img "Next" at bounding box center [1306, 369] width 25 height 66
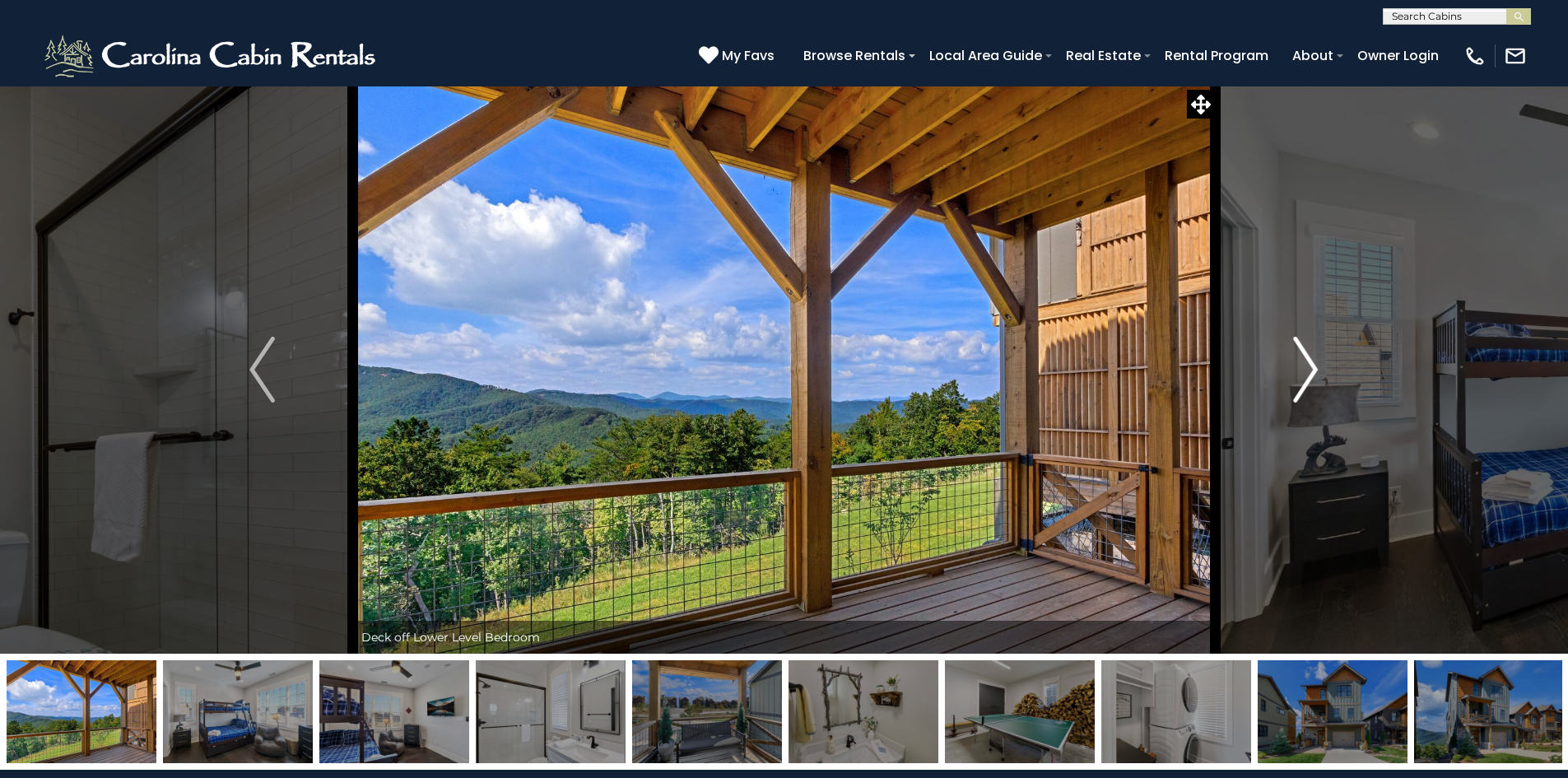
click at [1302, 383] on img "Next" at bounding box center [1306, 369] width 25 height 66
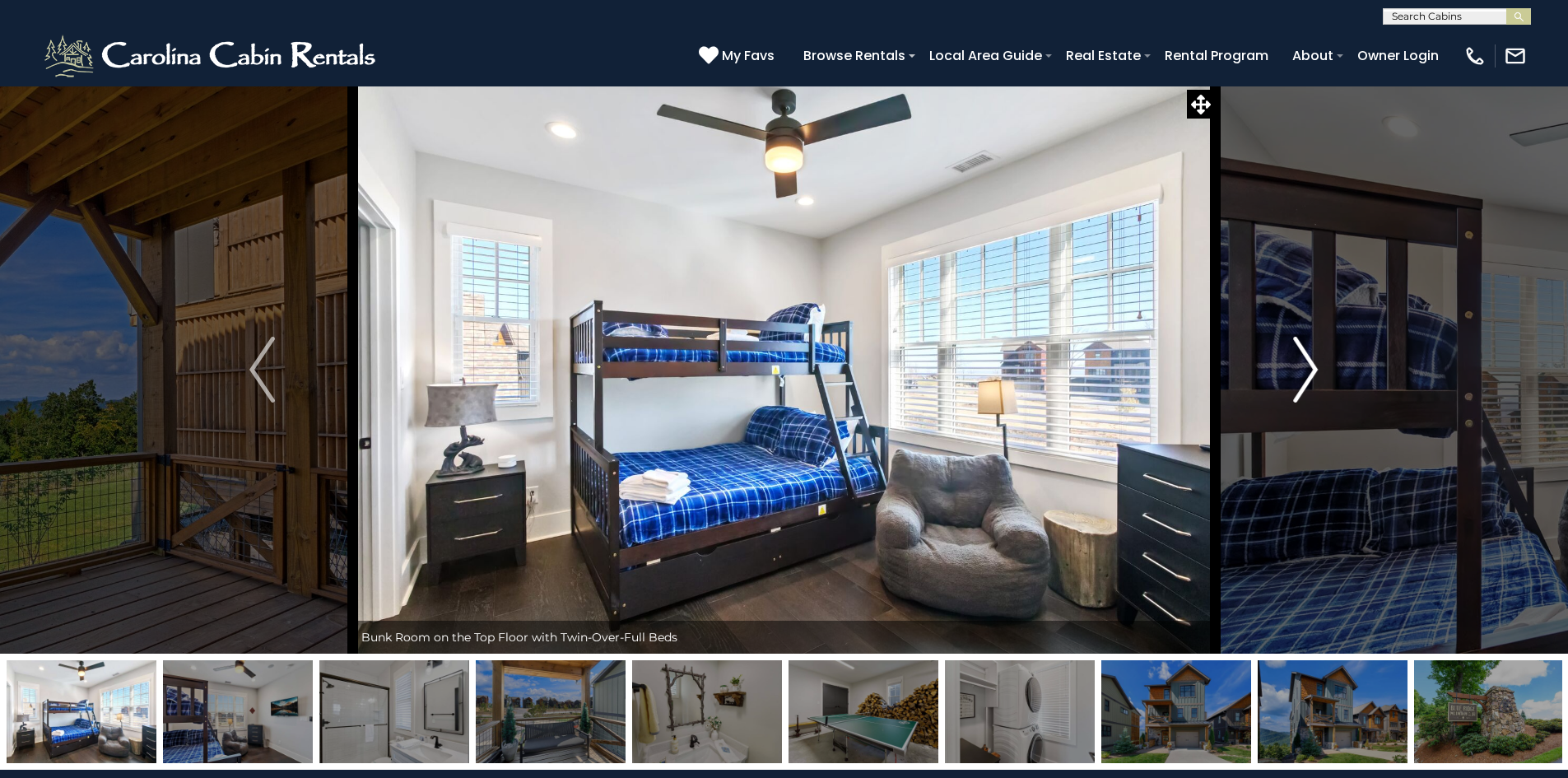
click at [1302, 383] on img "Next" at bounding box center [1306, 369] width 25 height 66
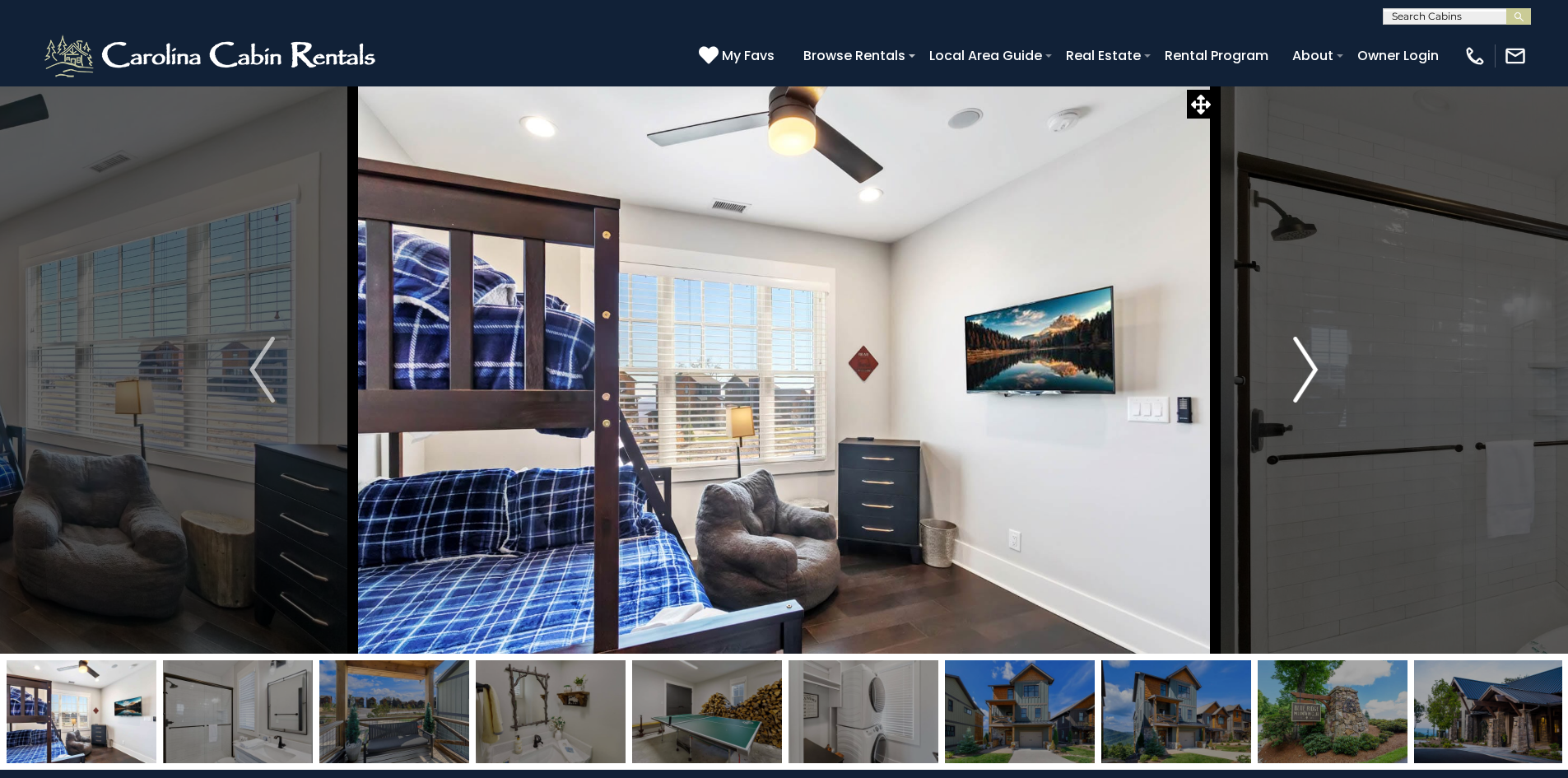
click at [1302, 383] on img "Next" at bounding box center [1306, 369] width 25 height 66
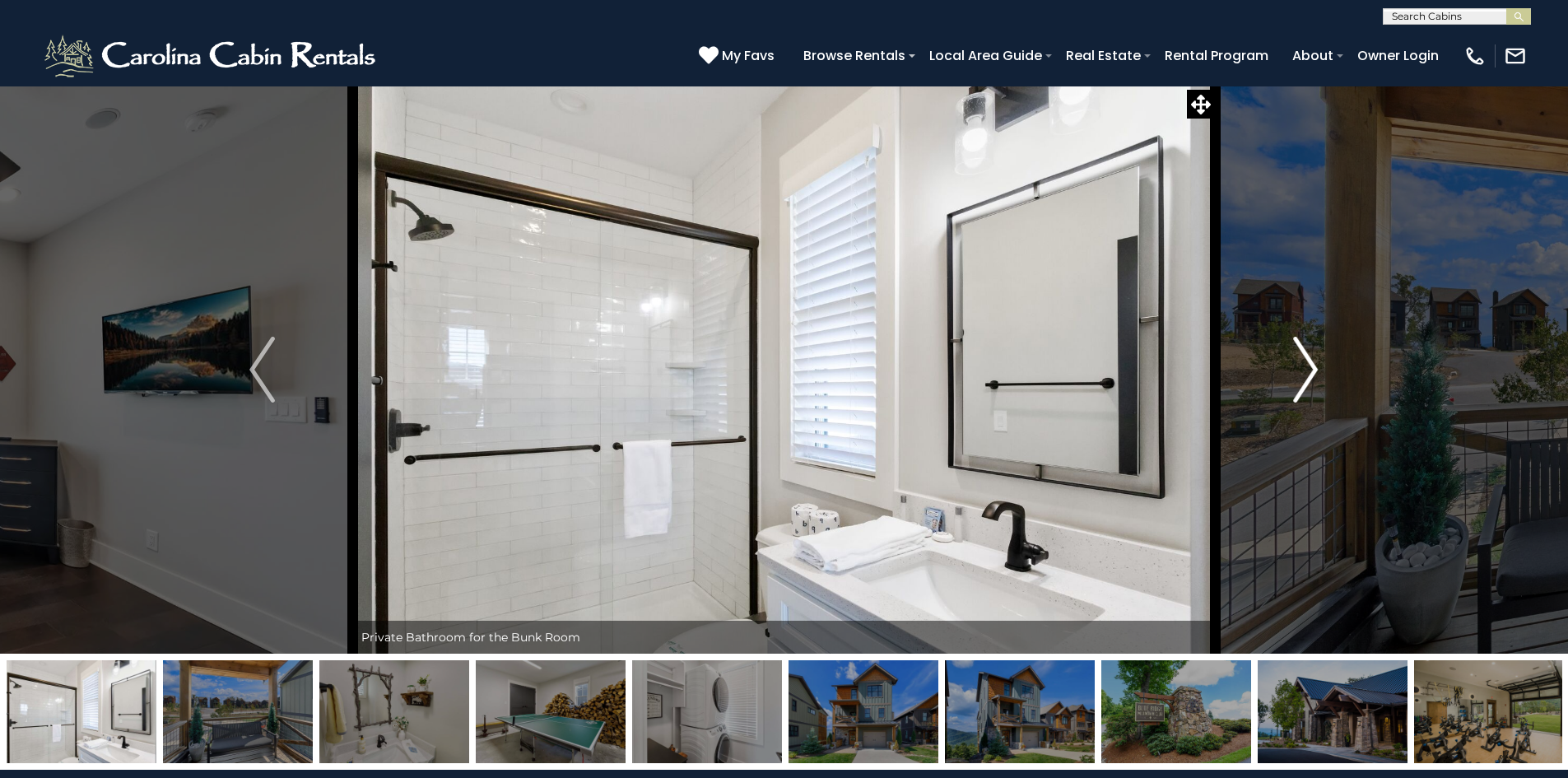
click at [1302, 383] on img "Next" at bounding box center [1306, 369] width 25 height 66
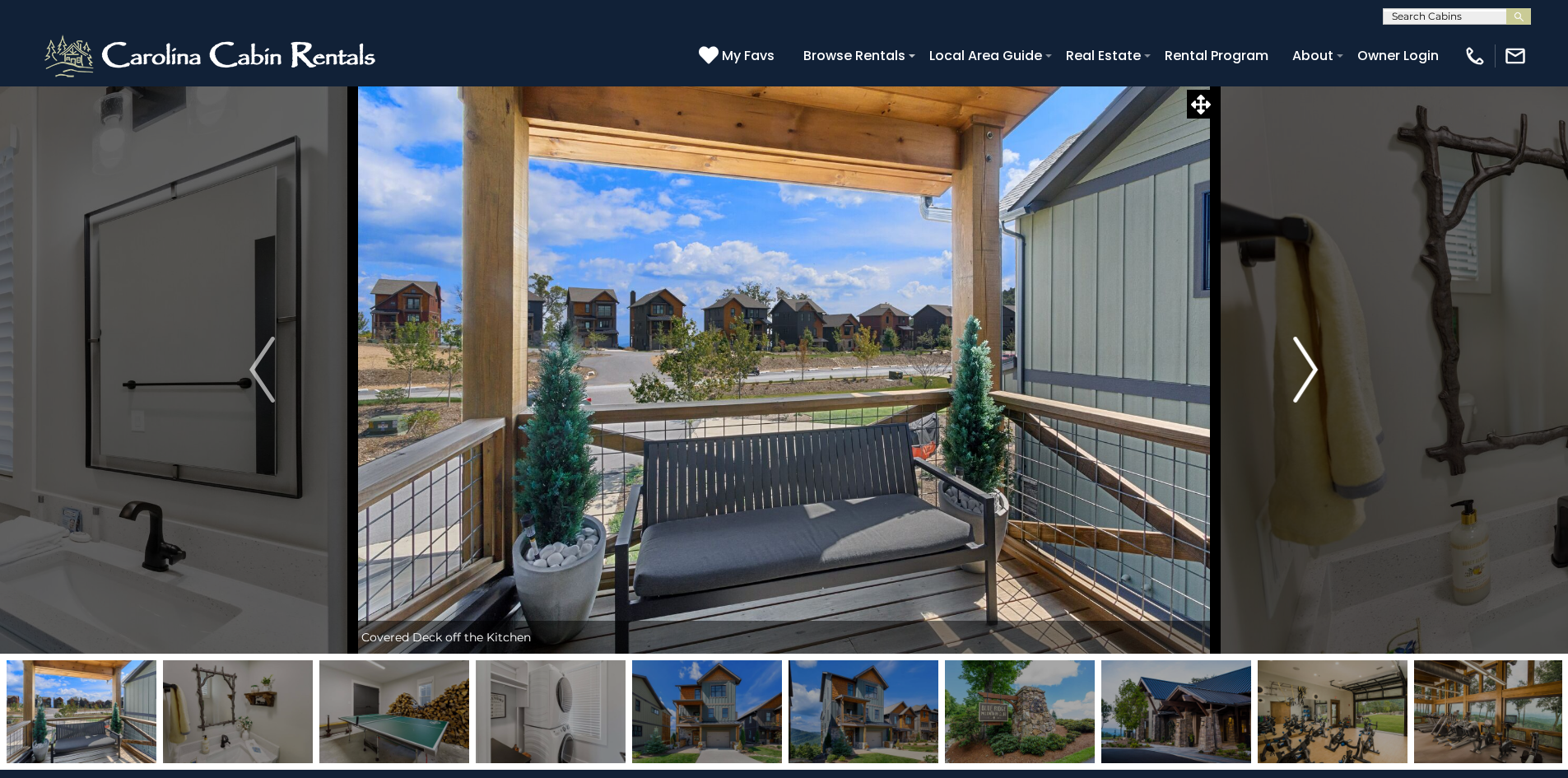
click at [1302, 383] on img "Next" at bounding box center [1306, 369] width 25 height 66
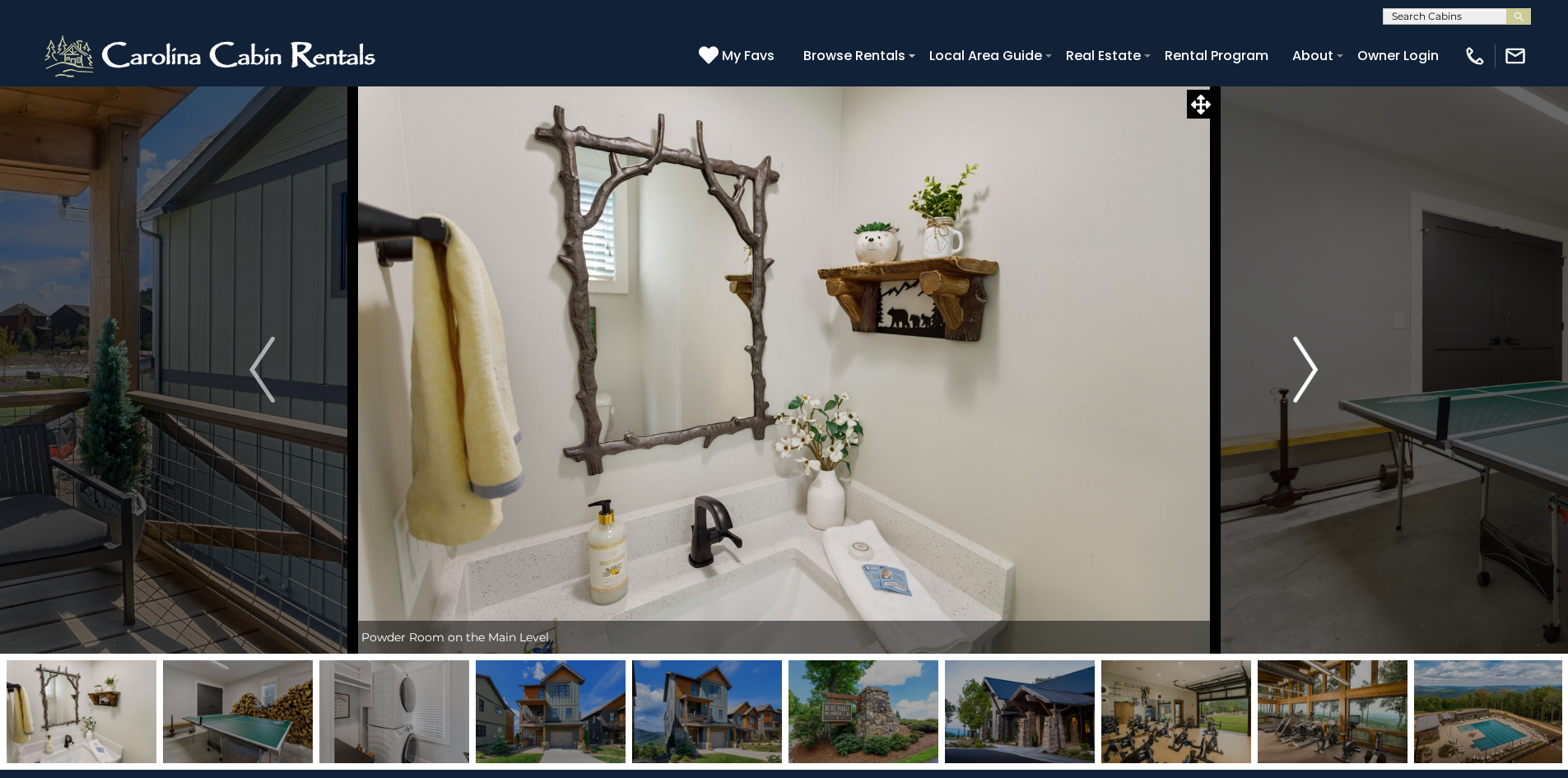
click at [1302, 383] on img "Next" at bounding box center [1306, 369] width 25 height 66
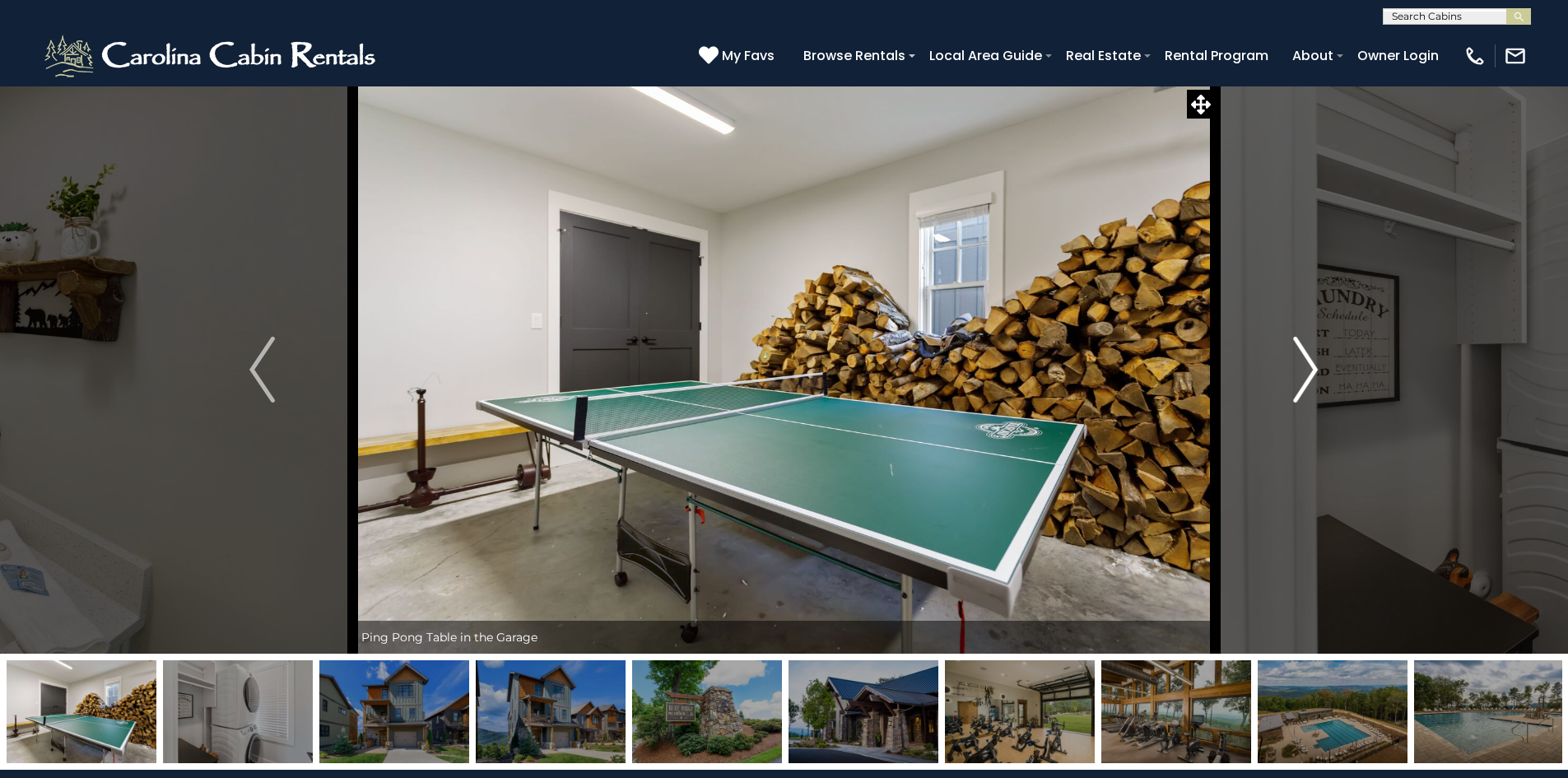
click at [1311, 371] on img "Next" at bounding box center [1306, 369] width 25 height 66
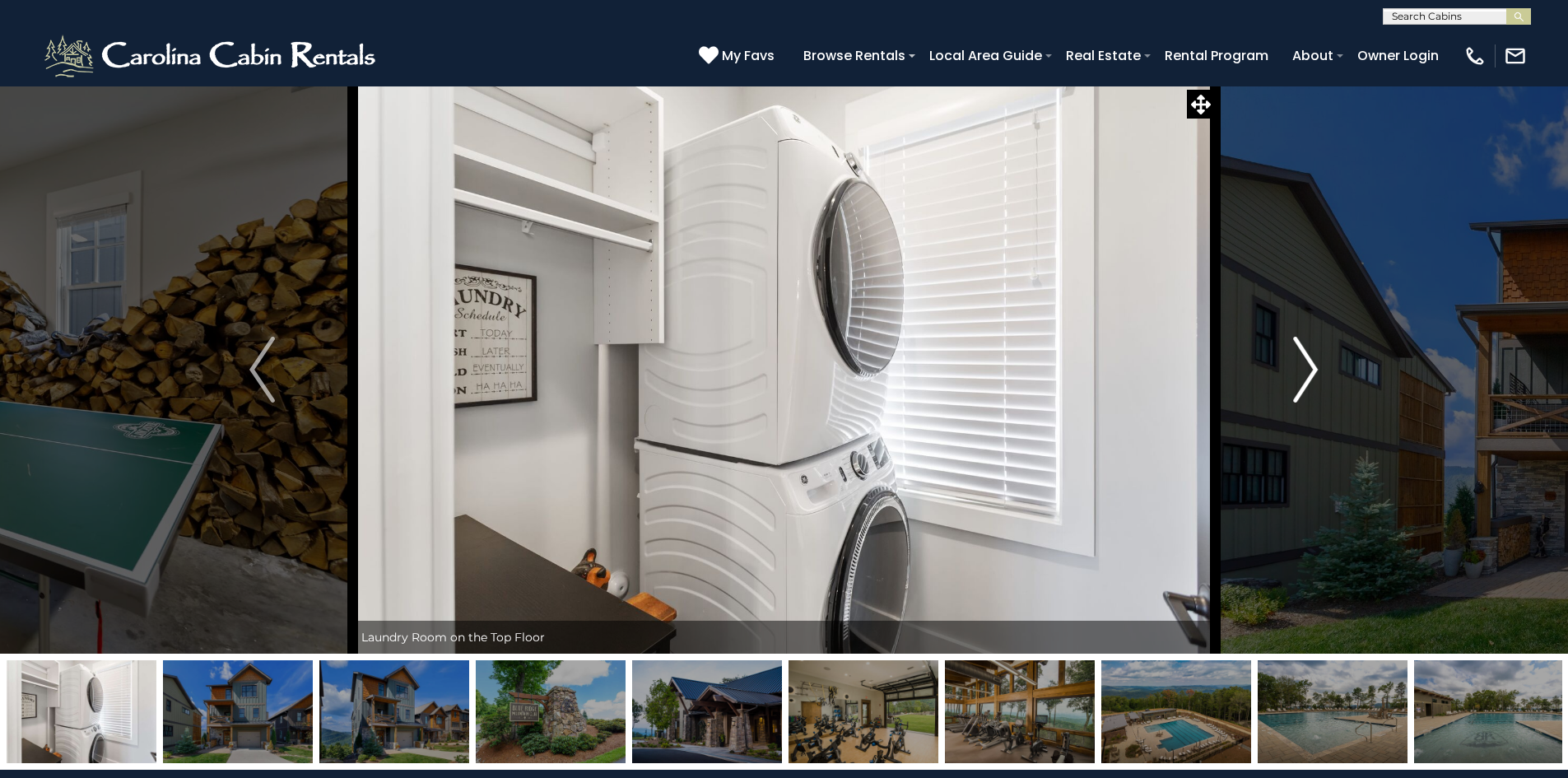
click at [1311, 371] on img "Next" at bounding box center [1306, 369] width 25 height 66
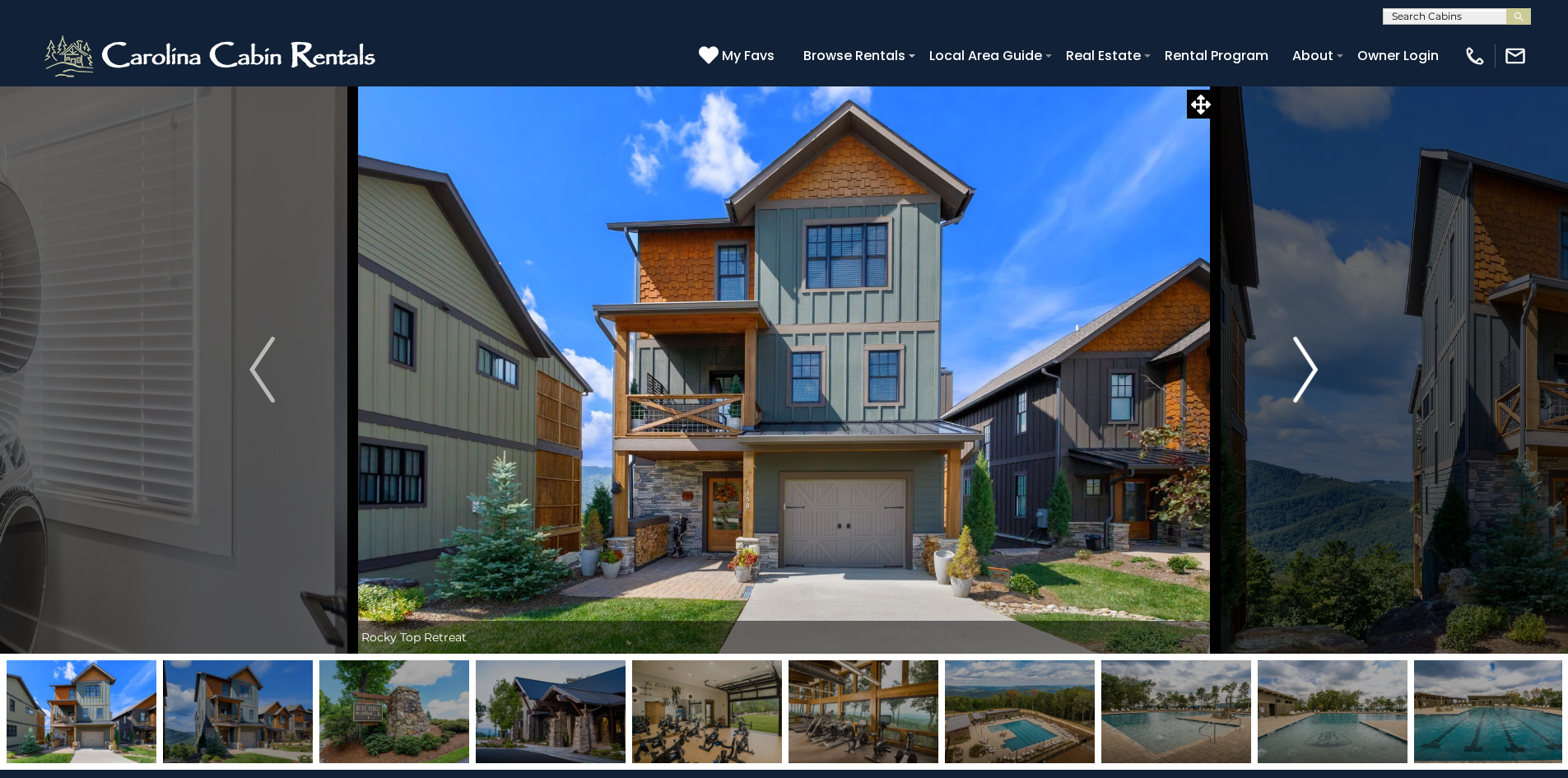
click at [1311, 371] on img "Next" at bounding box center [1306, 369] width 25 height 66
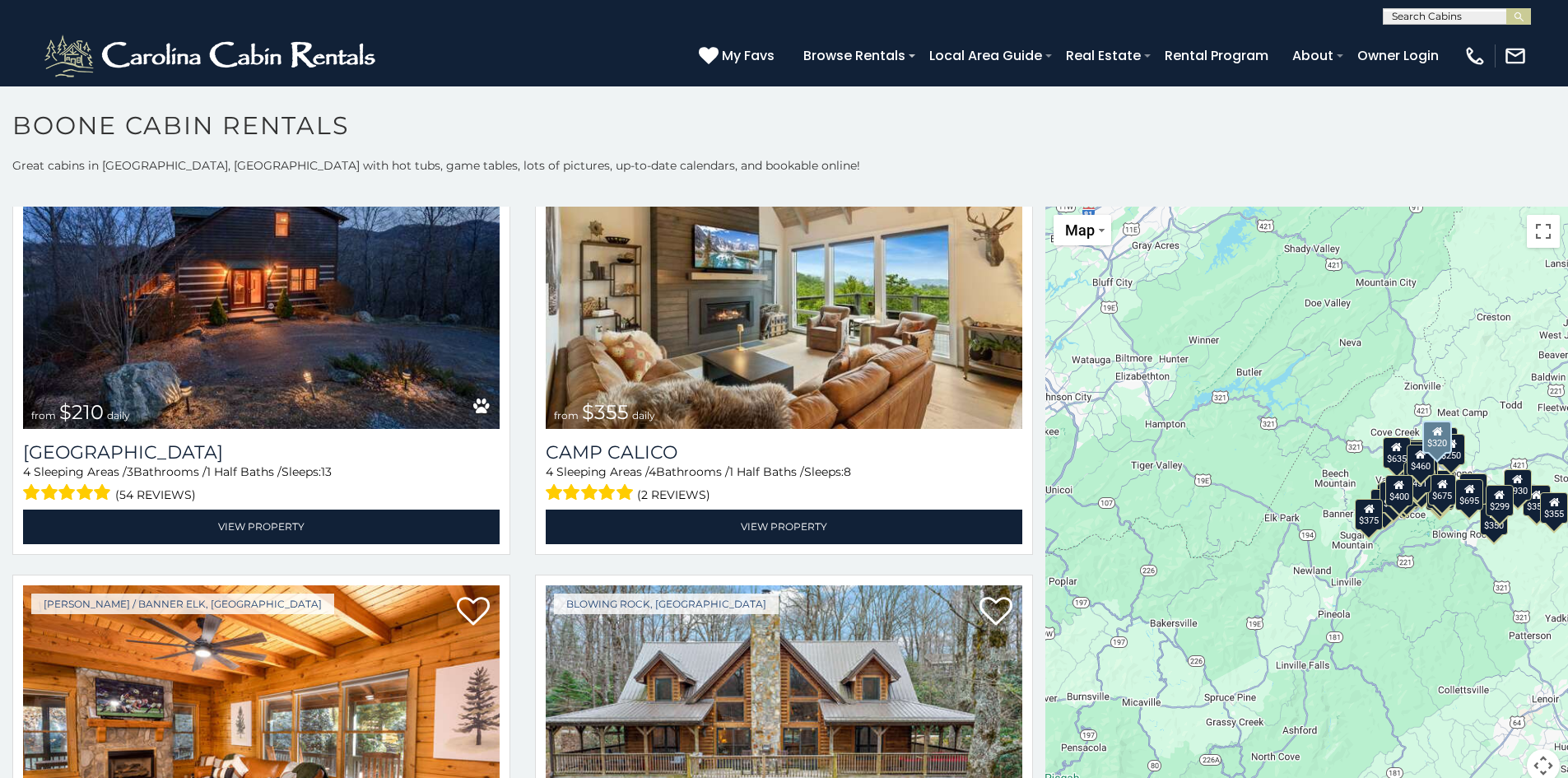
scroll to position [6010, 0]
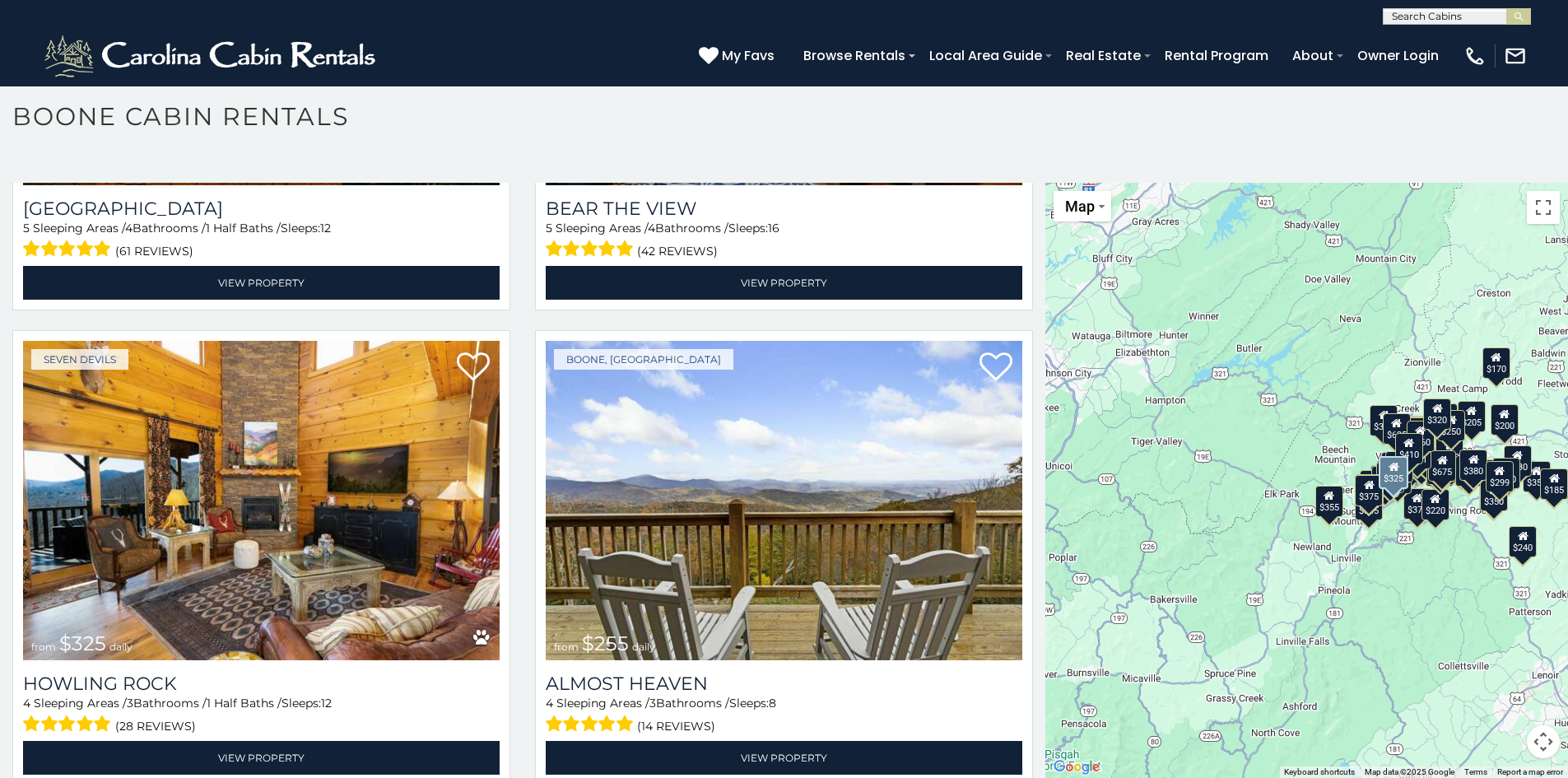
scroll to position [4195, 0]
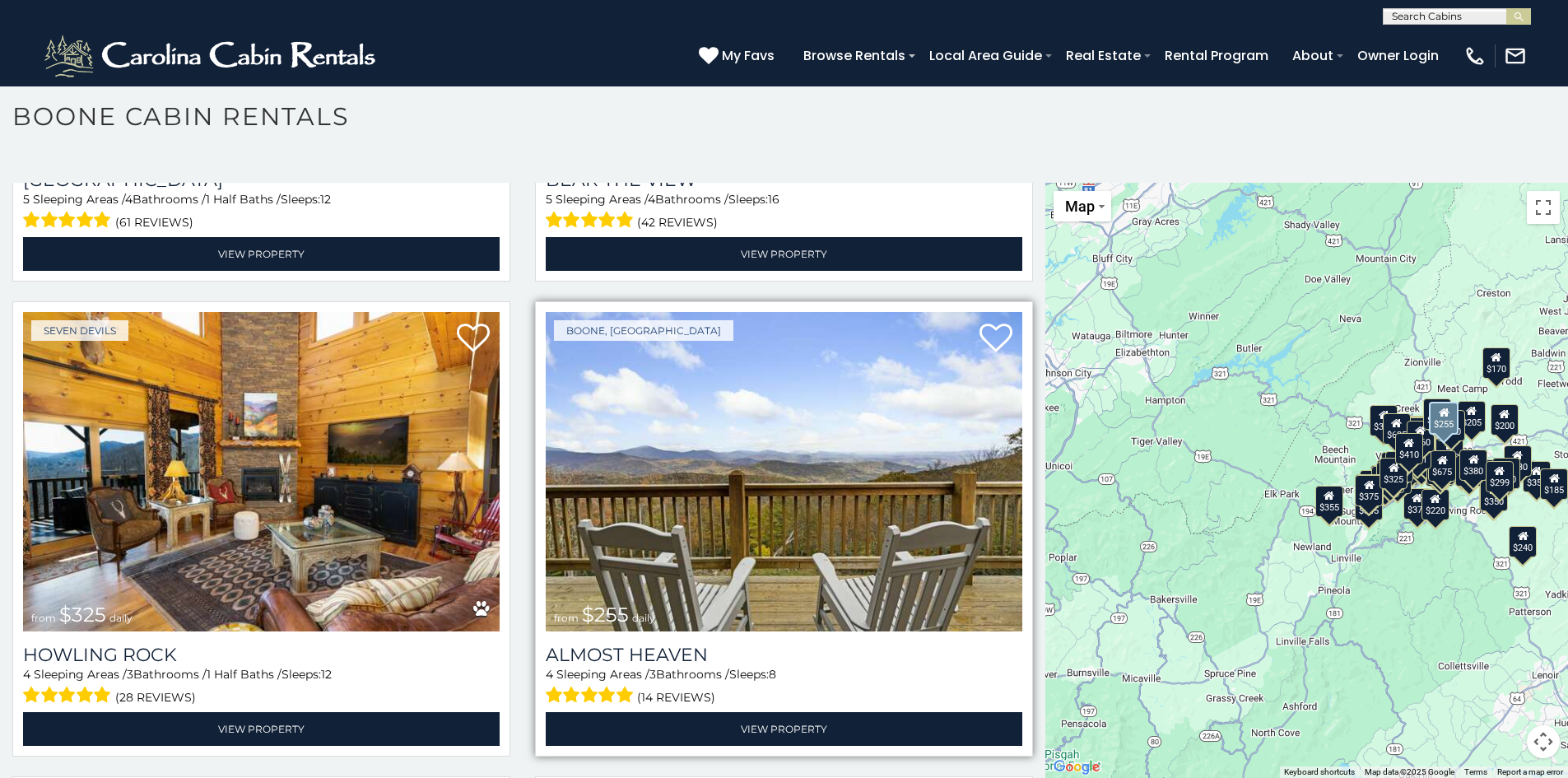
click at [769, 469] on img at bounding box center [784, 471] width 477 height 319
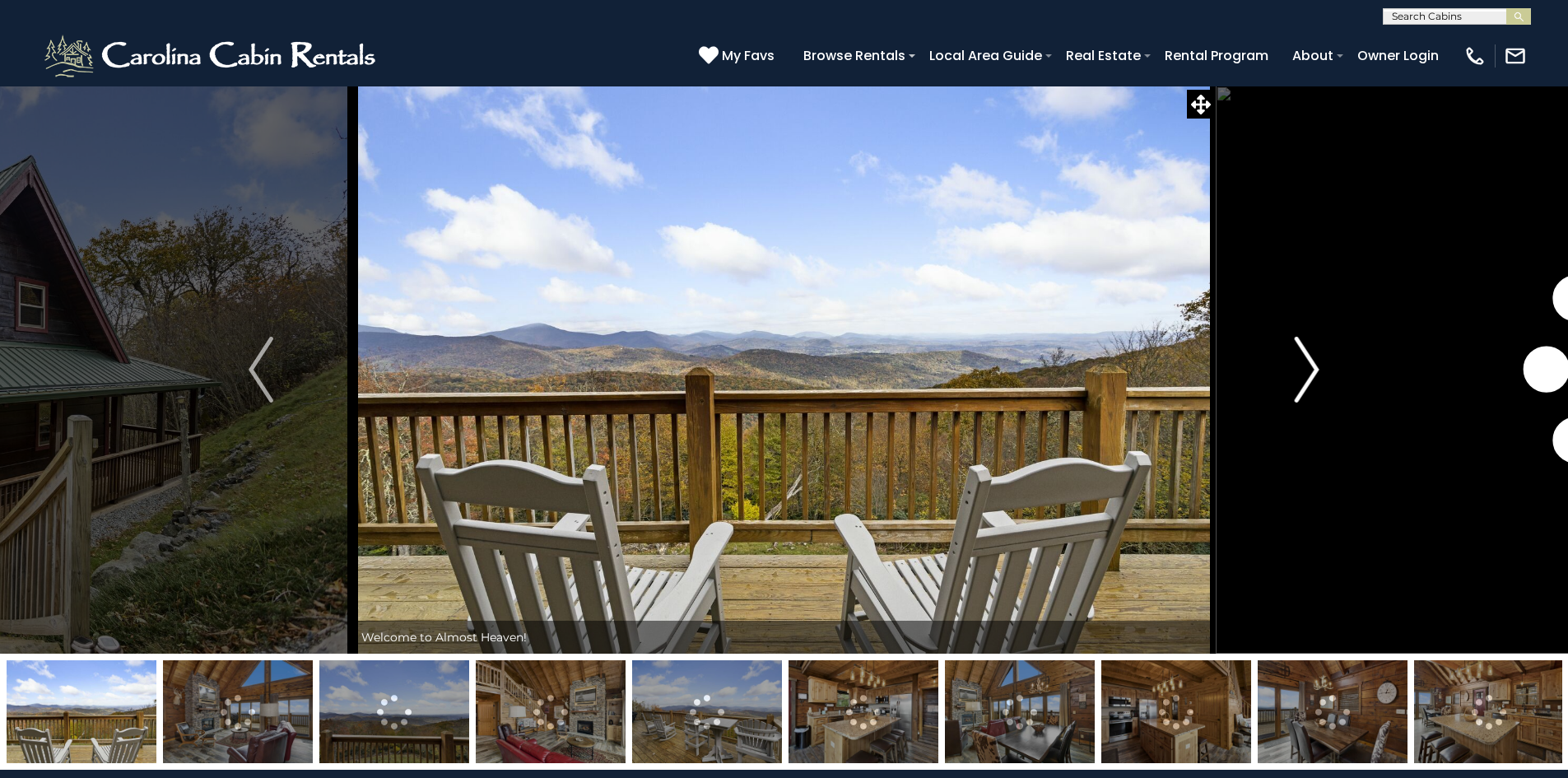
click at [1315, 381] on img "Next" at bounding box center [1307, 369] width 25 height 66
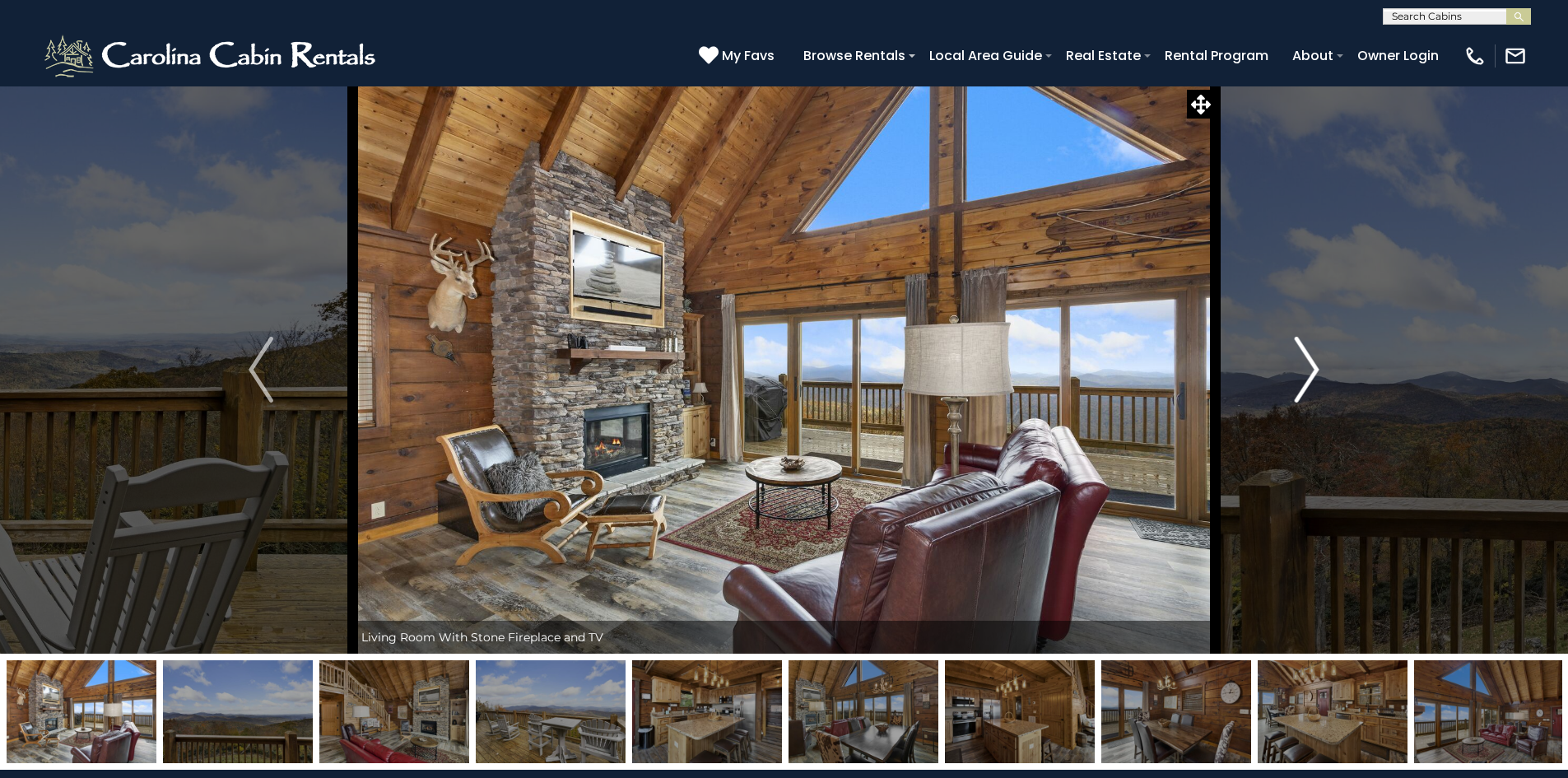
click at [1312, 374] on img "Next" at bounding box center [1307, 369] width 25 height 66
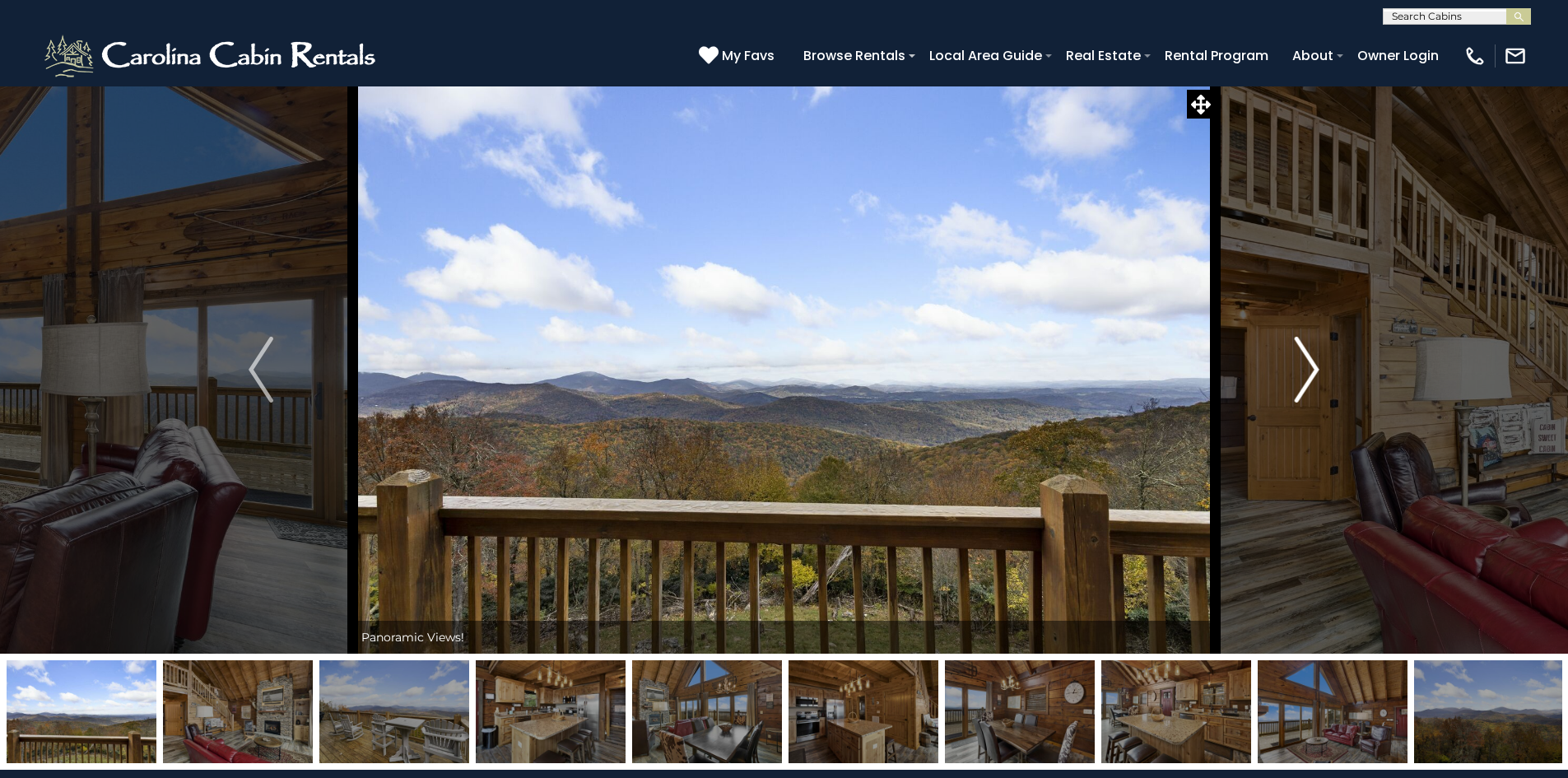
click at [1312, 374] on img "Next" at bounding box center [1307, 369] width 25 height 66
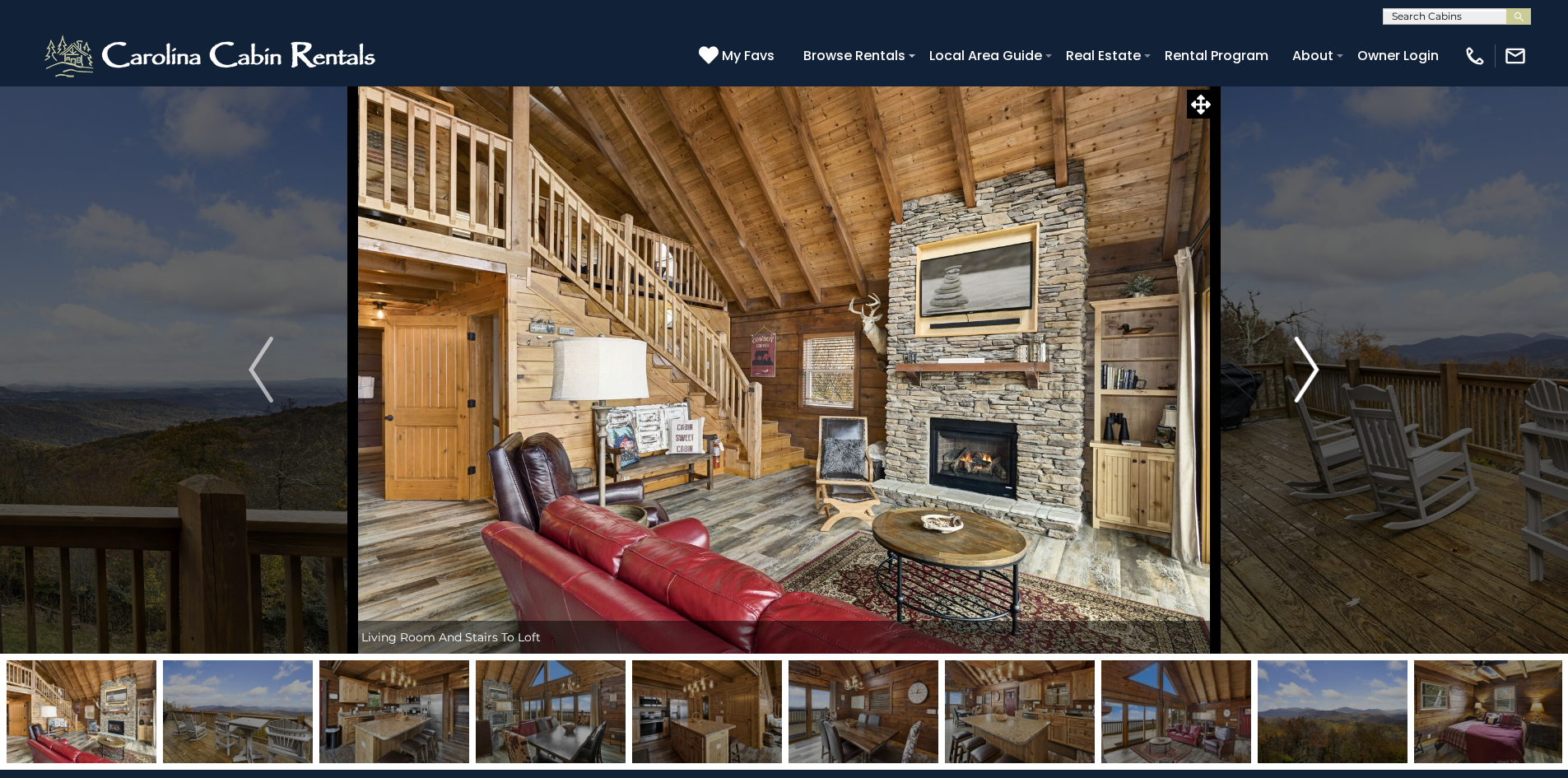
click at [1312, 374] on img "Next" at bounding box center [1307, 369] width 25 height 66
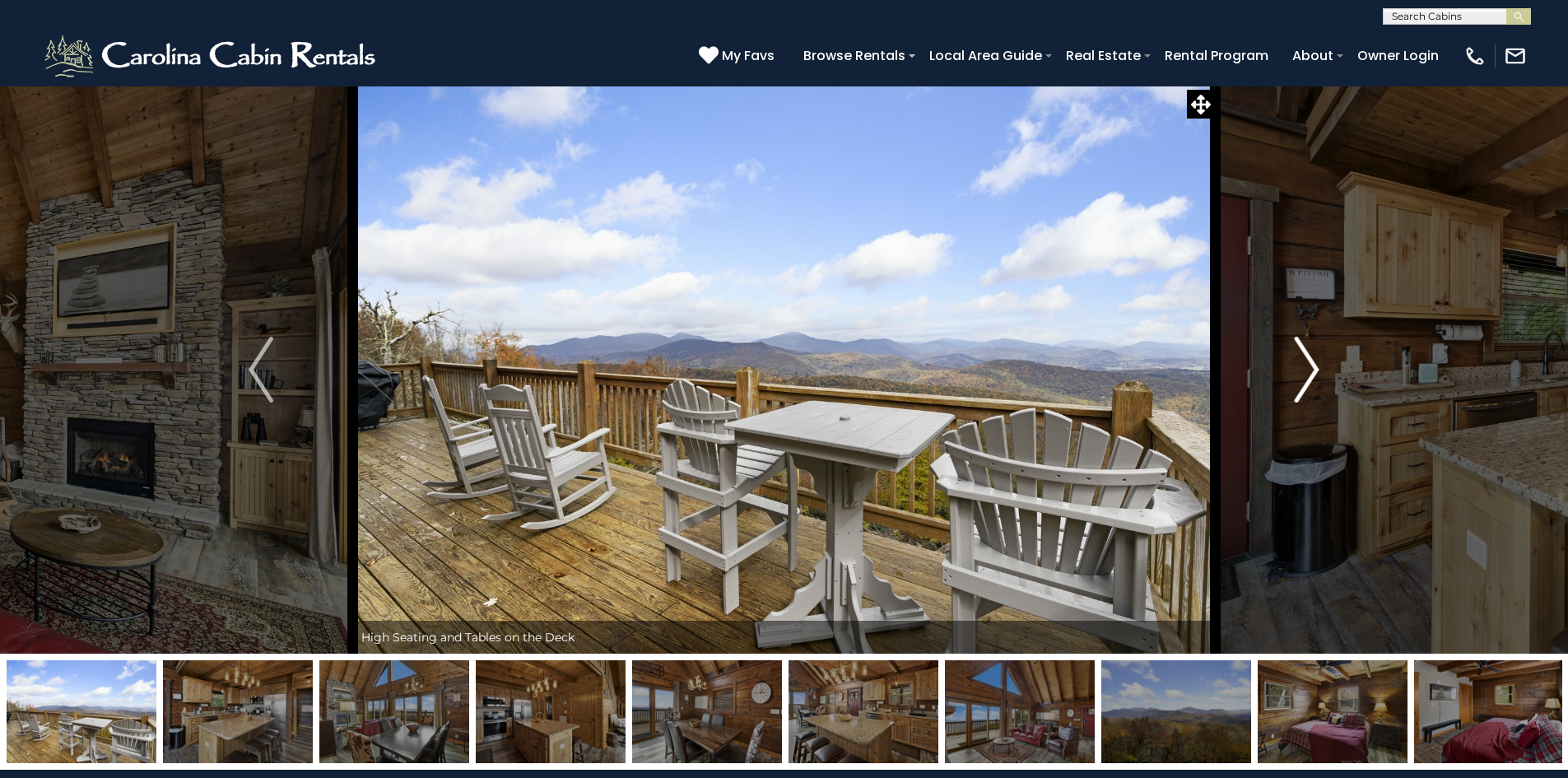
click at [1312, 373] on img "Next" at bounding box center [1307, 369] width 25 height 66
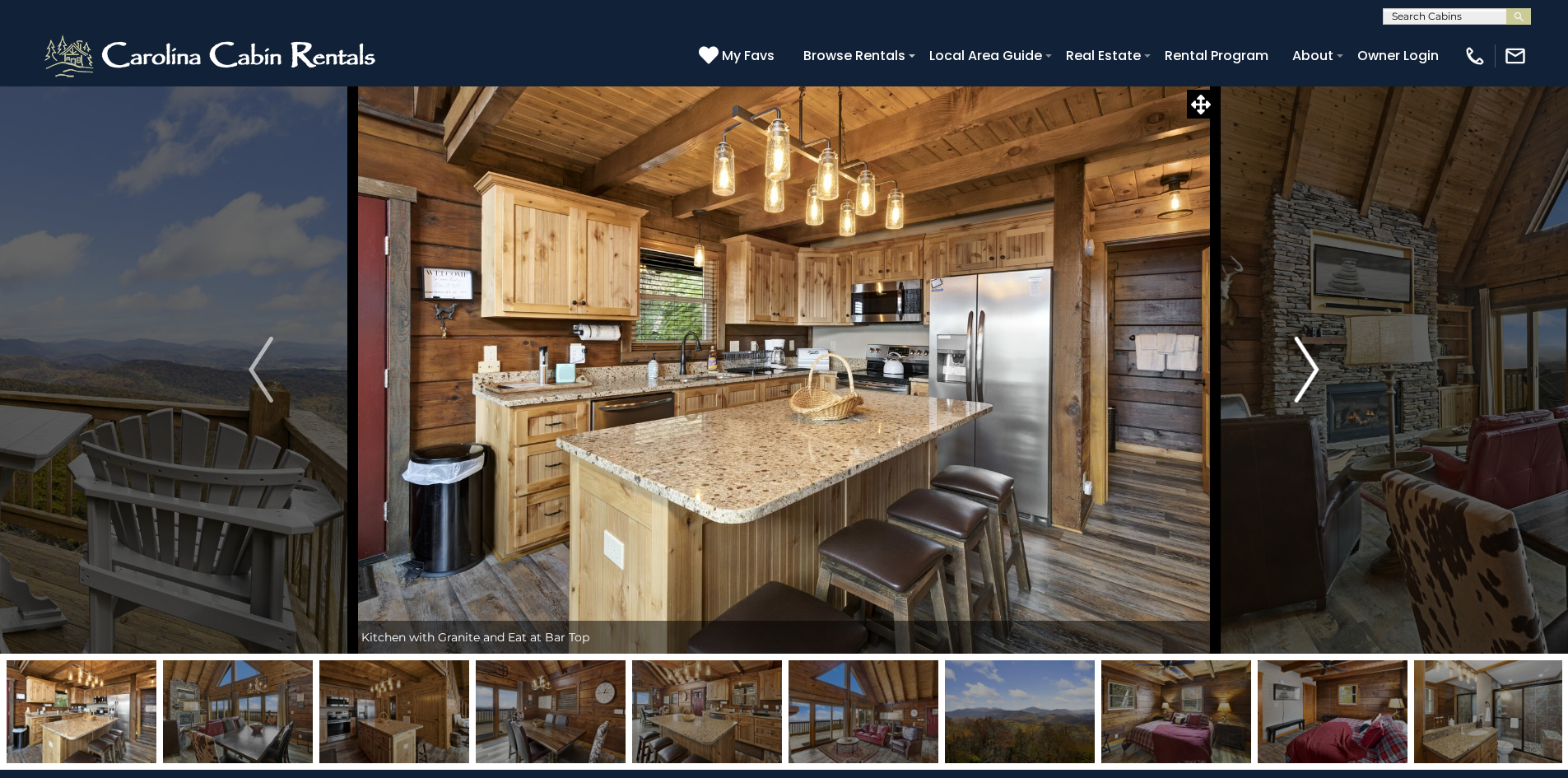
click at [1312, 373] on img "Next" at bounding box center [1307, 369] width 25 height 66
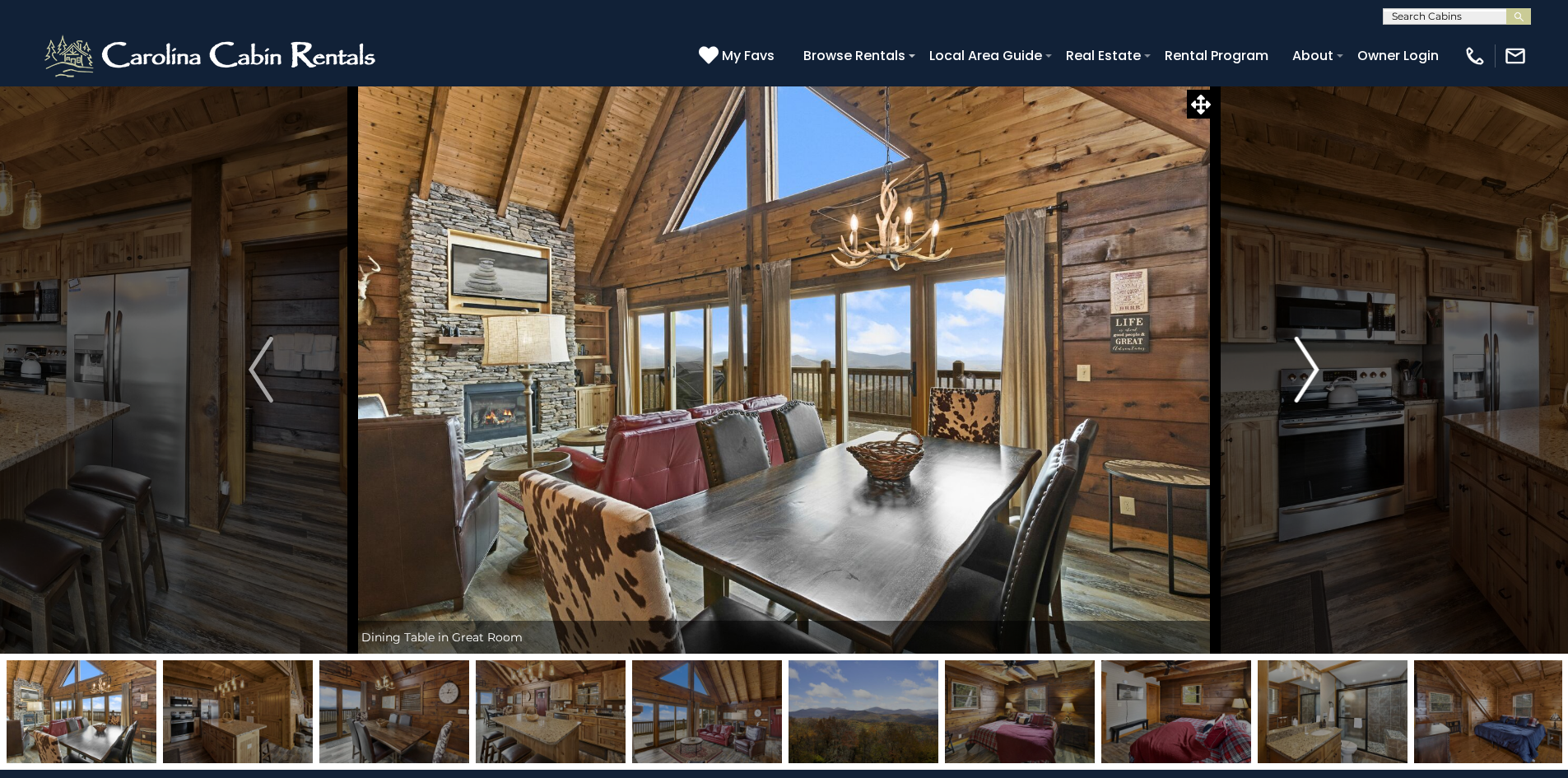
click at [1312, 373] on img "Next" at bounding box center [1307, 369] width 25 height 66
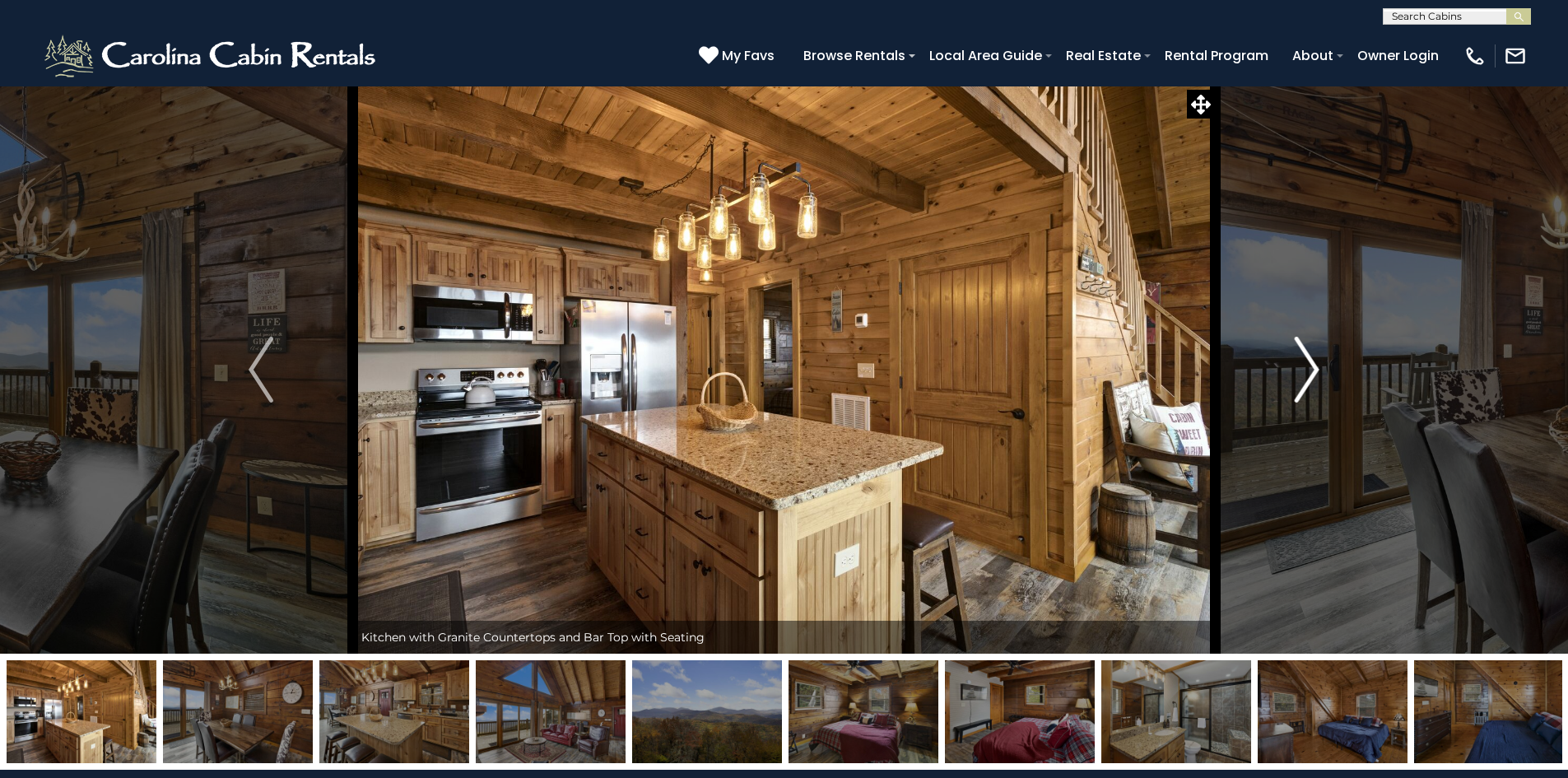
click at [1312, 373] on img "Next" at bounding box center [1307, 369] width 25 height 66
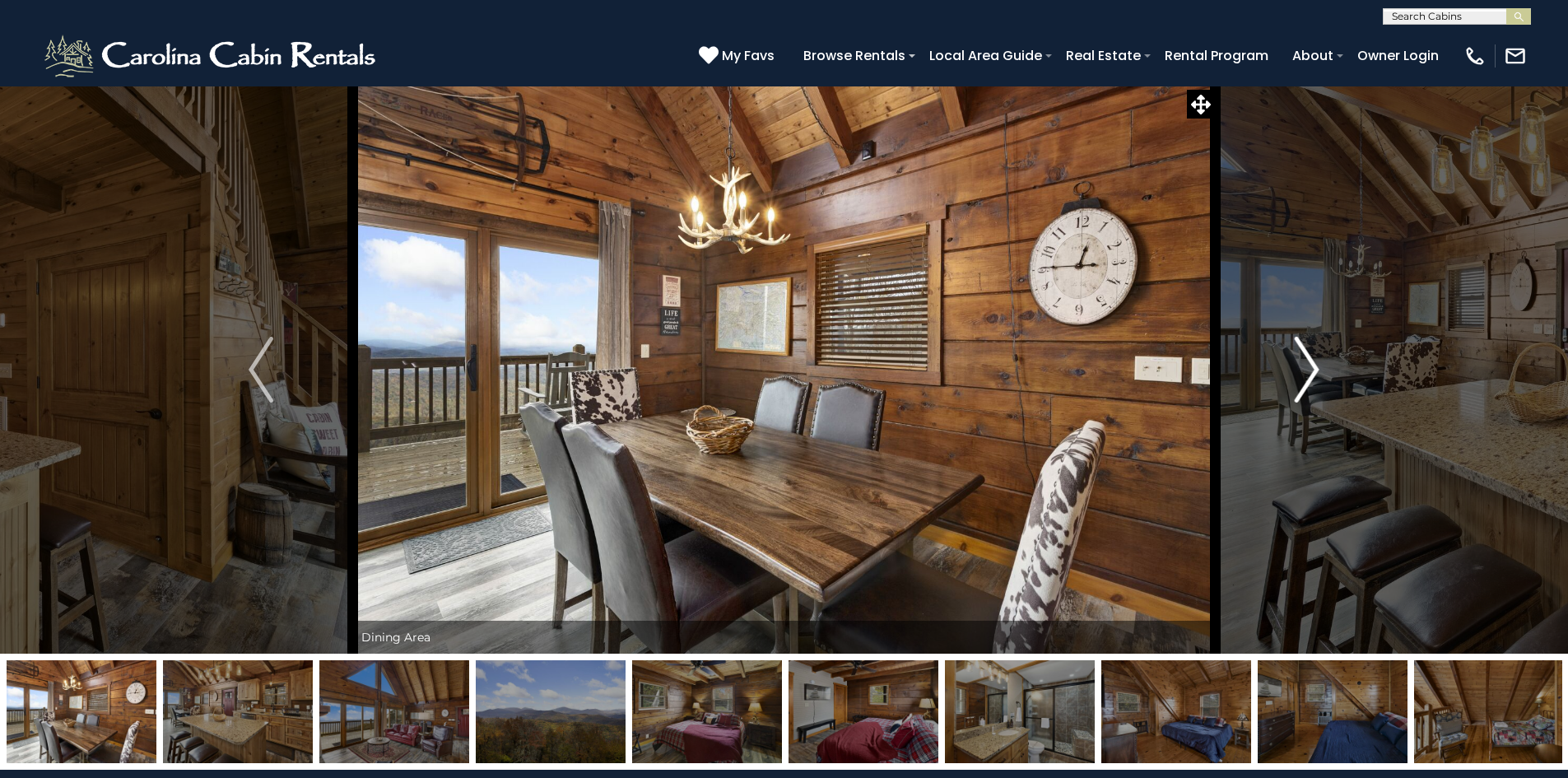
click at [1312, 373] on img "Next" at bounding box center [1307, 369] width 25 height 66
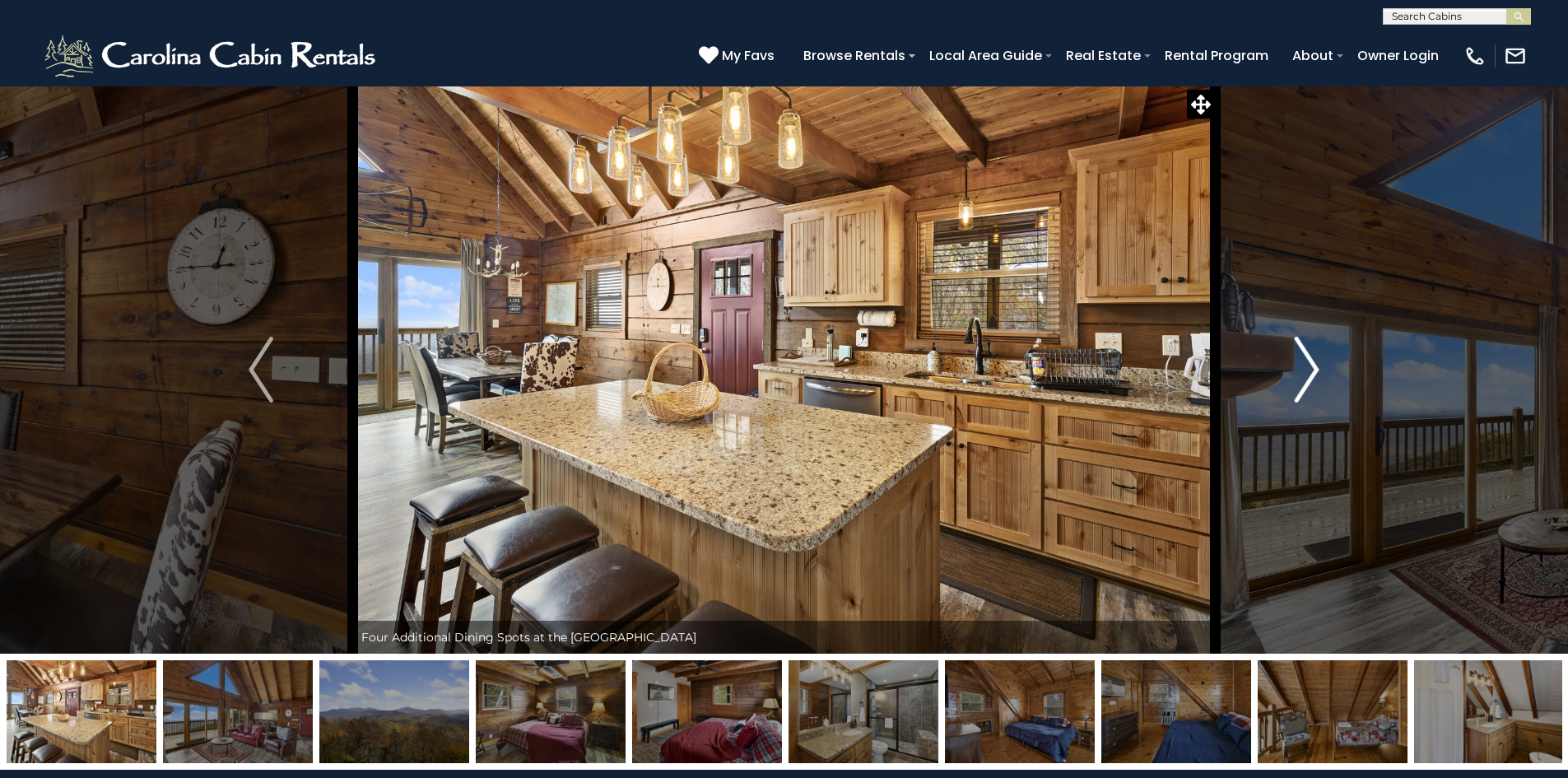
click at [1312, 373] on img "Next" at bounding box center [1307, 369] width 25 height 66
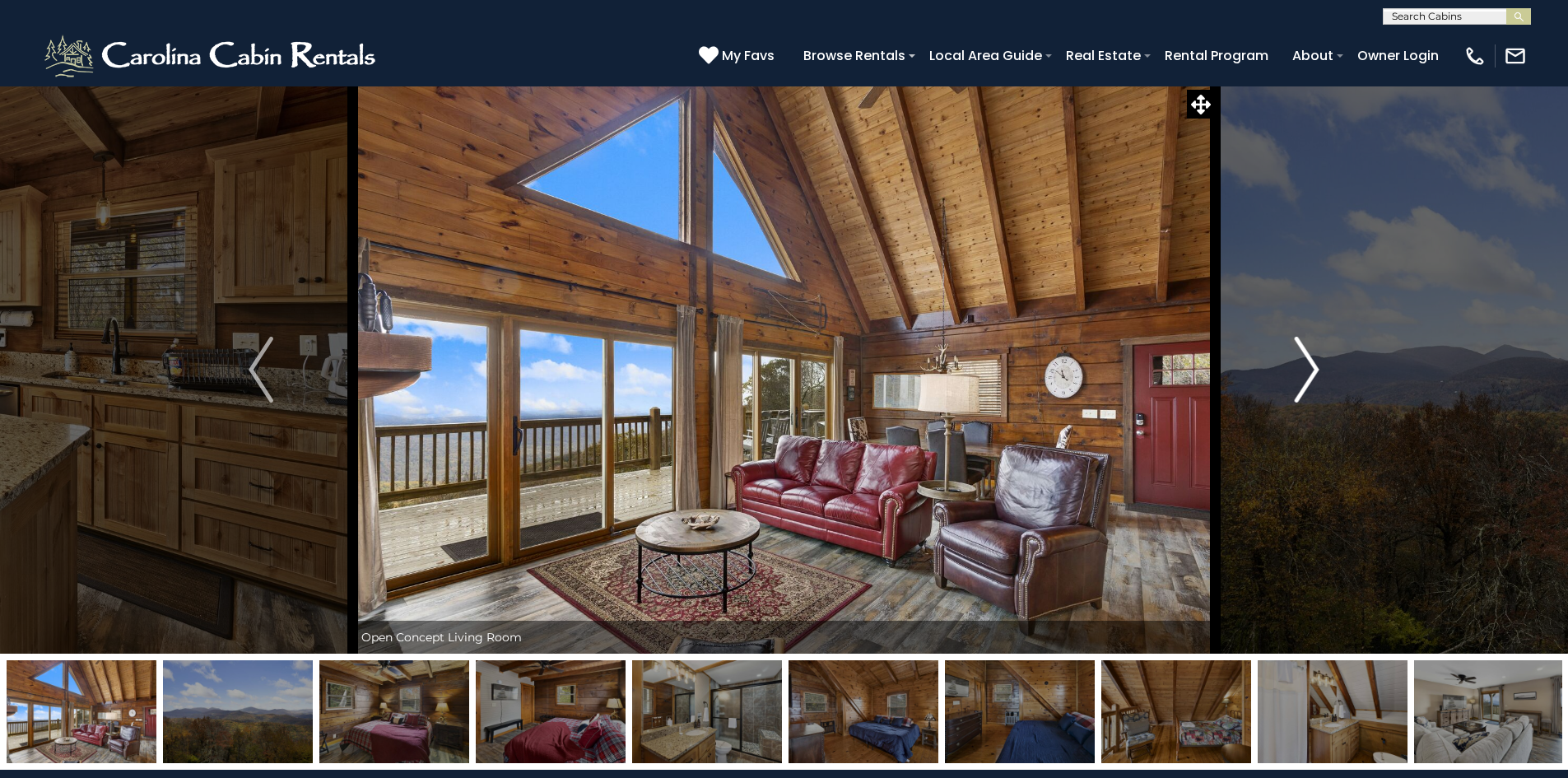
click at [1312, 373] on img "Next" at bounding box center [1307, 369] width 25 height 66
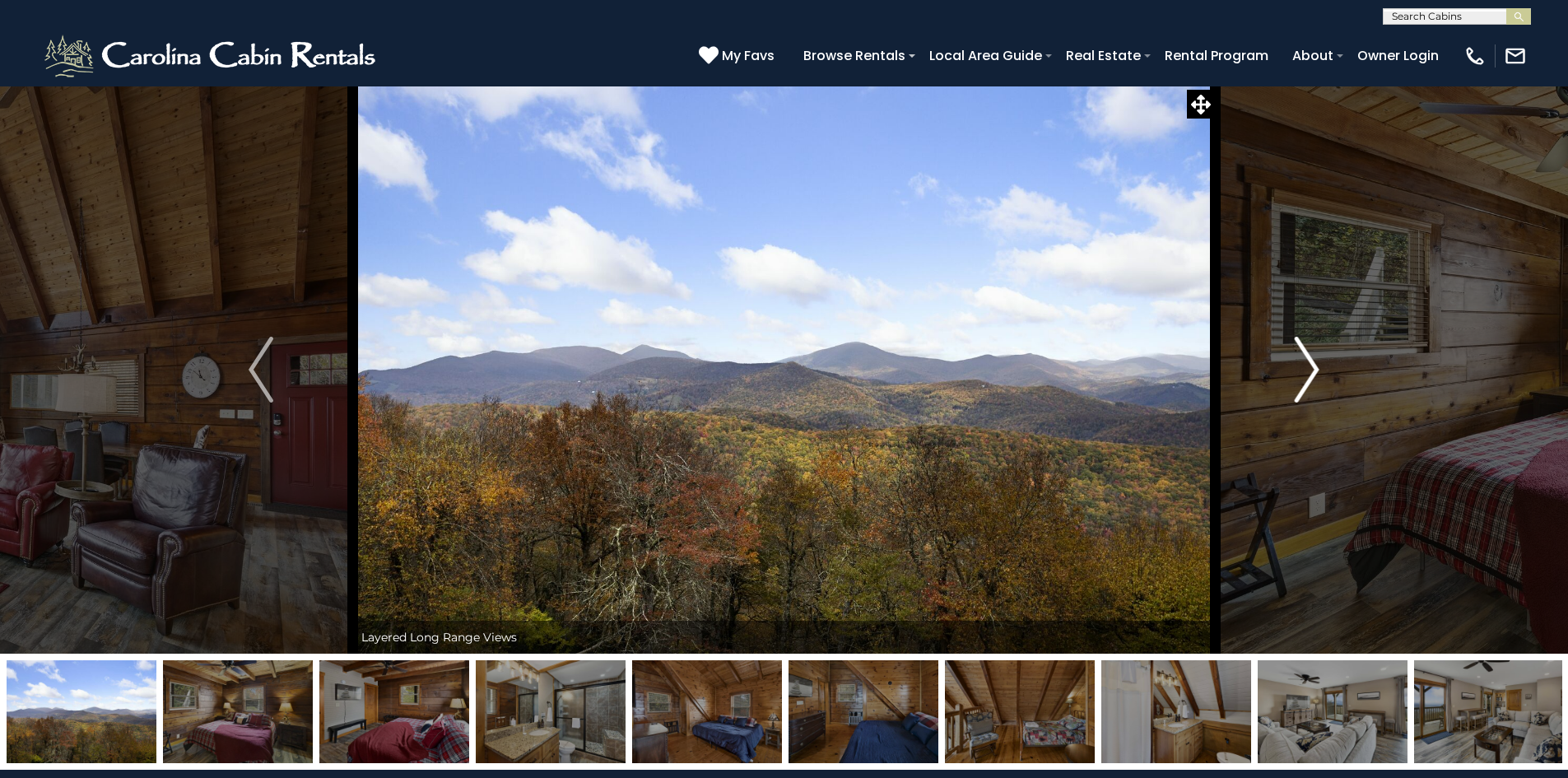
click at [1312, 373] on img "Next" at bounding box center [1307, 369] width 25 height 66
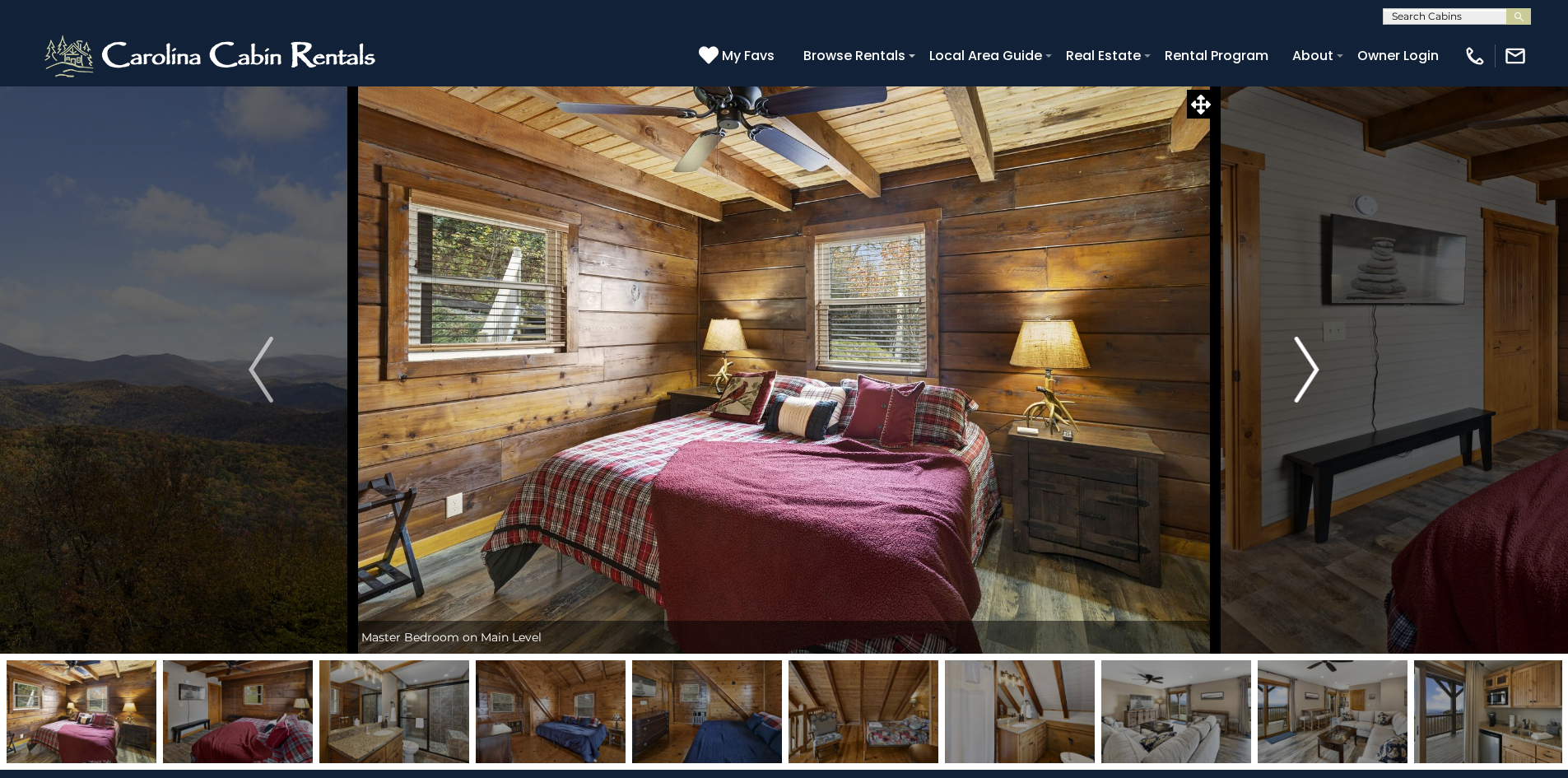
click at [1312, 373] on img "Next" at bounding box center [1307, 369] width 25 height 66
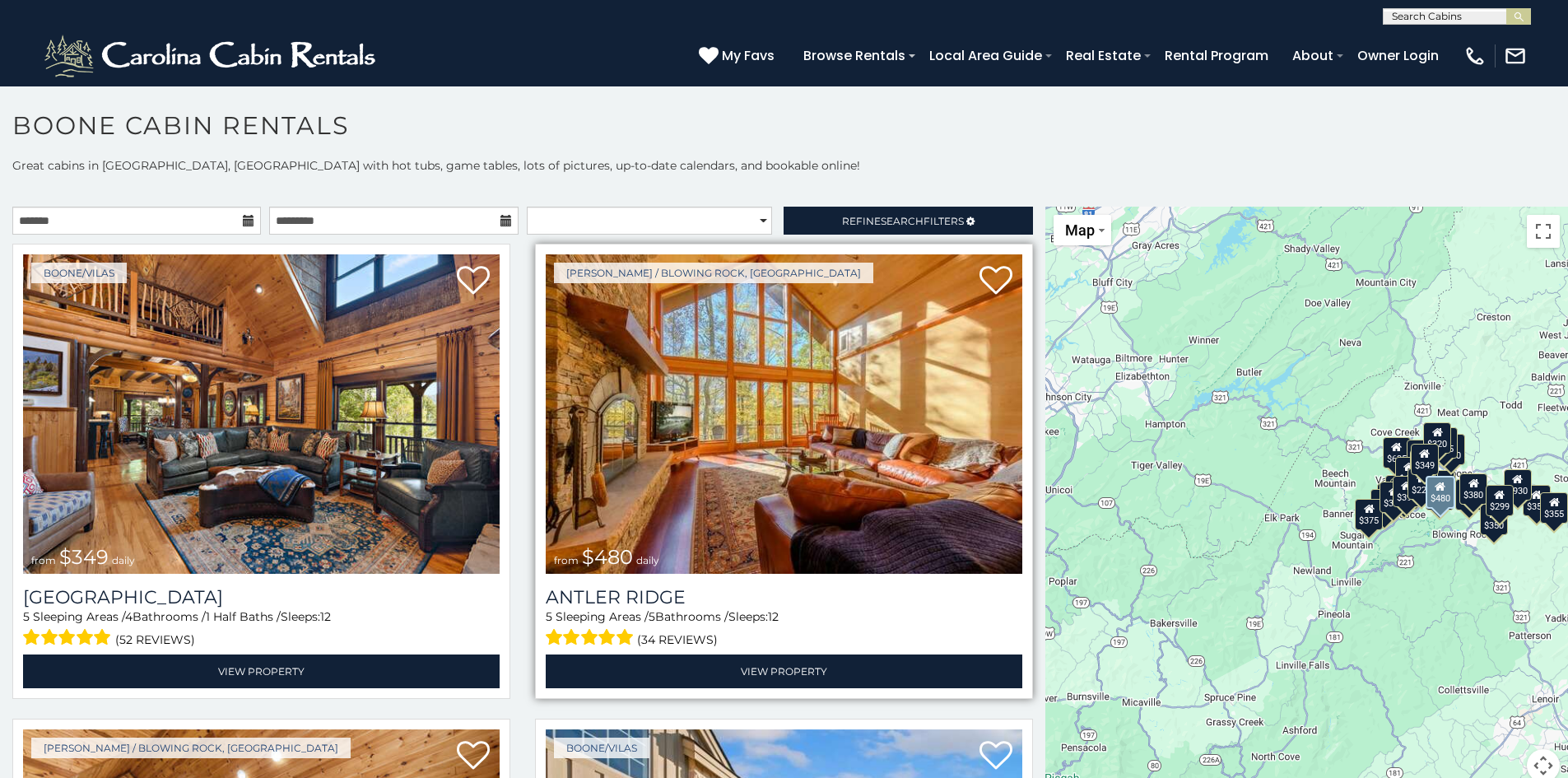
scroll to position [9, 0]
